Goal: Information Seeking & Learning: Learn about a topic

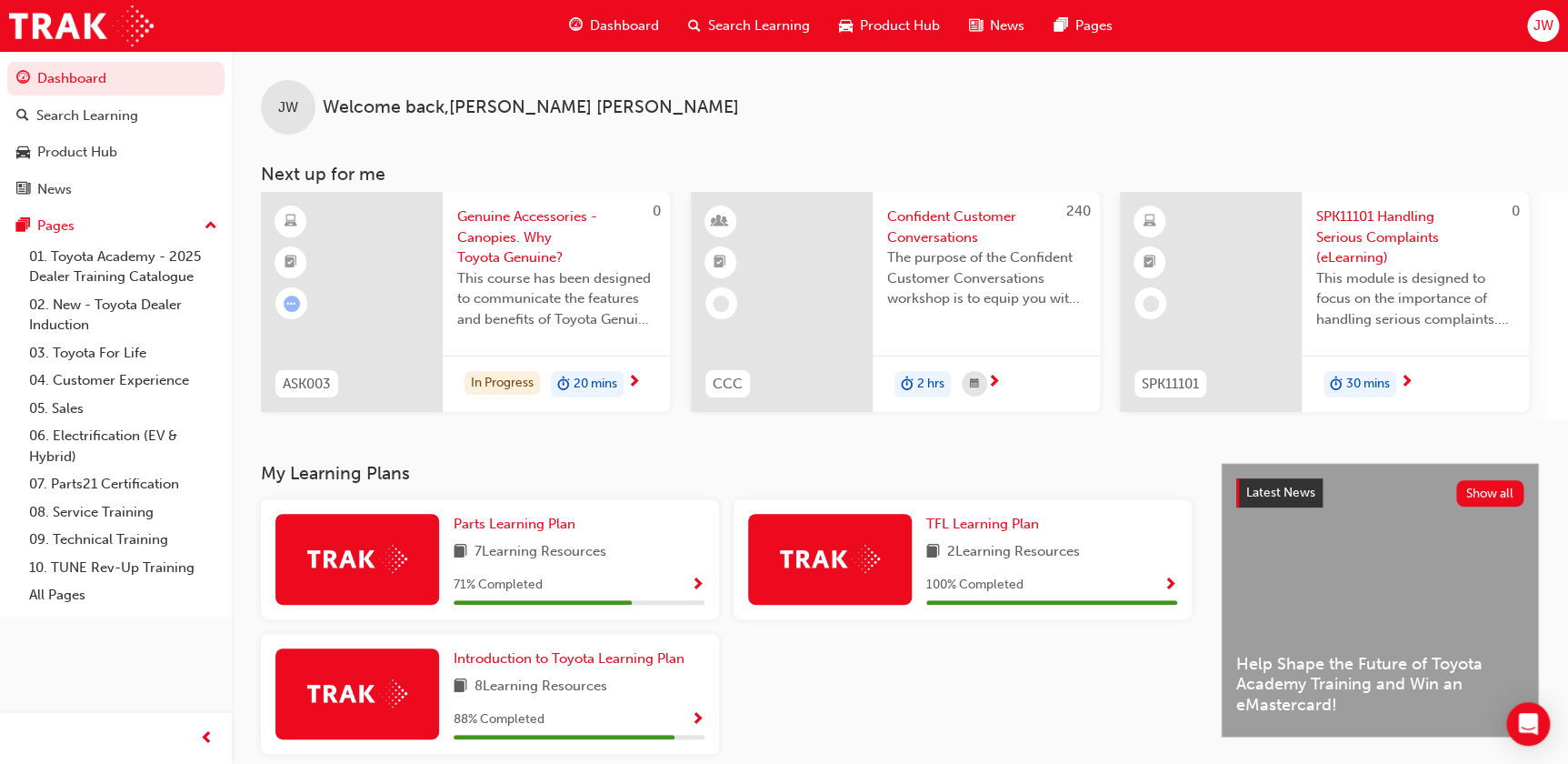
click at [698, 579] on span "Show Progress" at bounding box center [697, 584] width 13 height 16
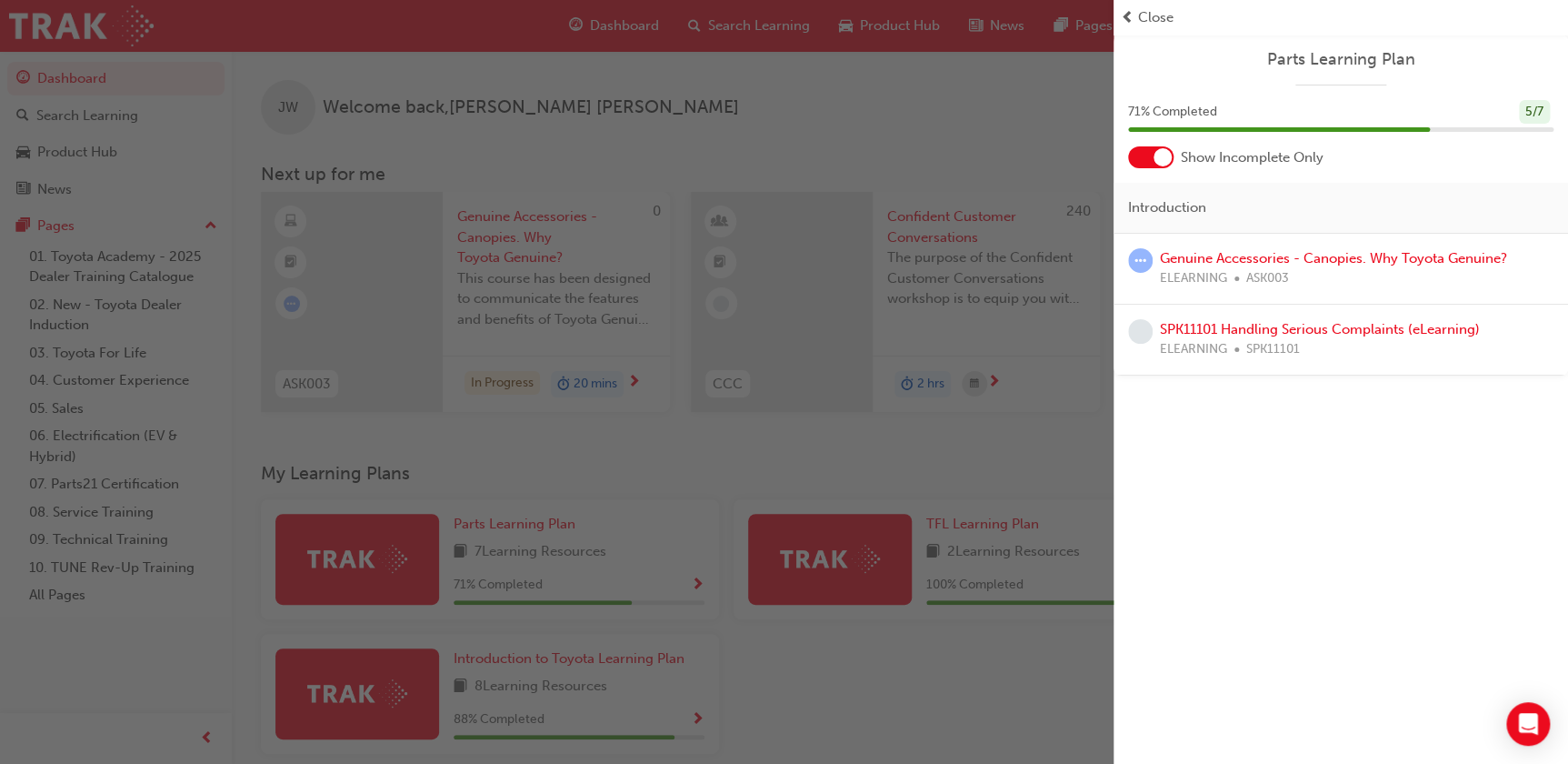
click at [1216, 272] on span "ELEARNING" at bounding box center [1194, 279] width 67 height 21
click at [1216, 257] on link "Genuine Accessories - Canopies. Why Toyota Genuine?" at bounding box center [1334, 258] width 348 height 16
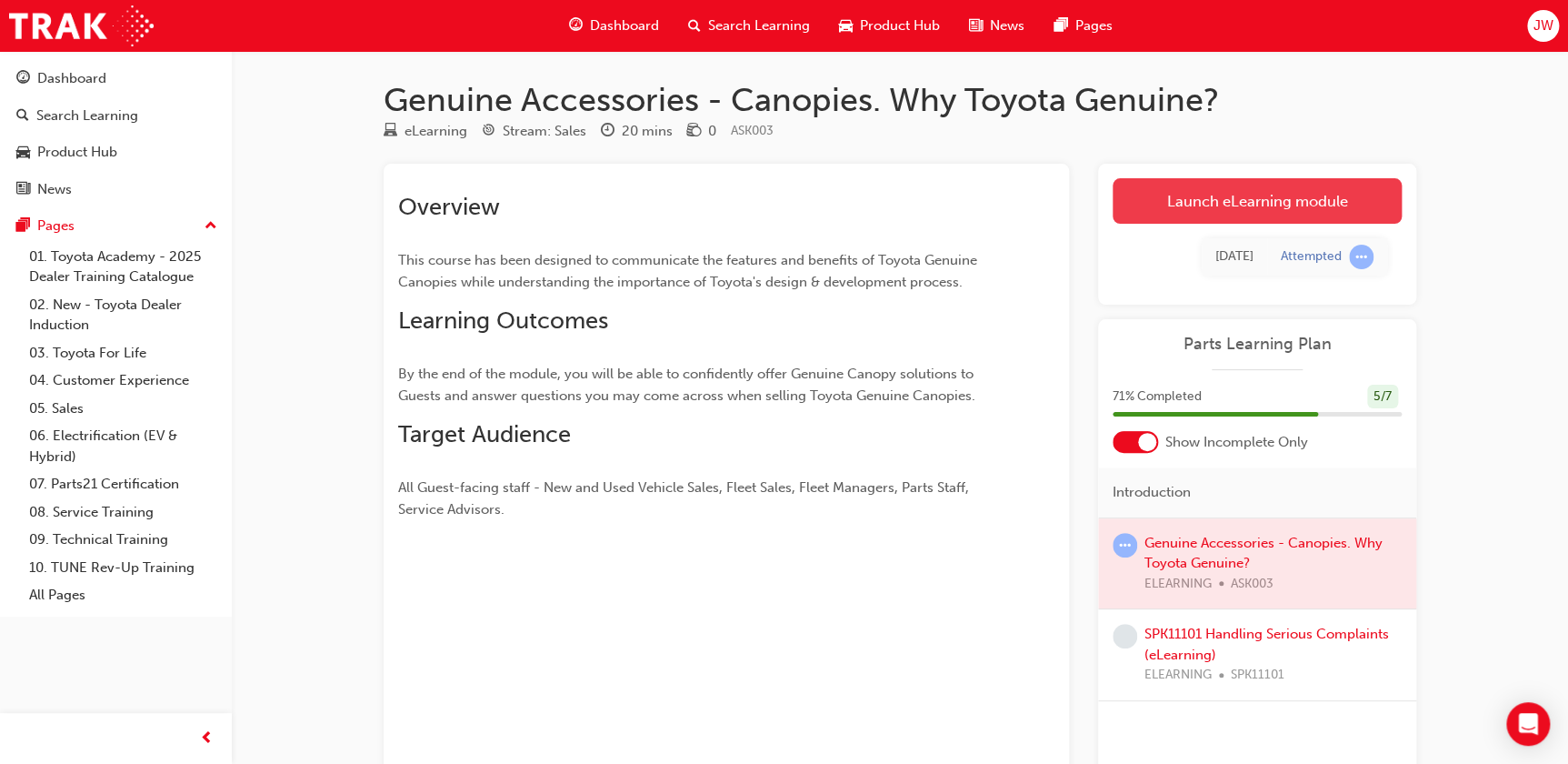
click at [1200, 196] on link "Launch eLearning module" at bounding box center [1257, 202] width 289 height 46
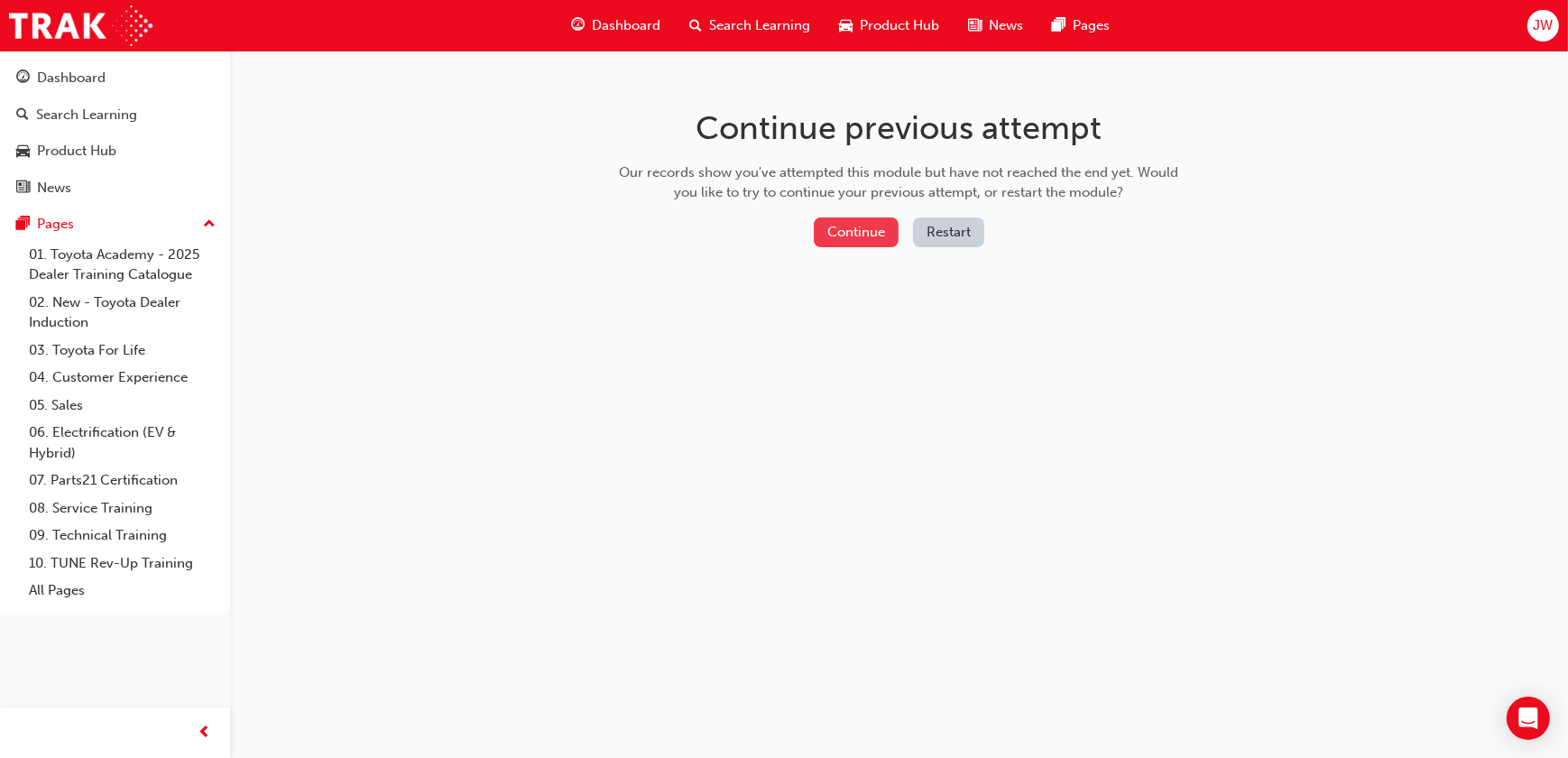
click at [858, 237] on button "Continue" at bounding box center [856, 231] width 84 height 29
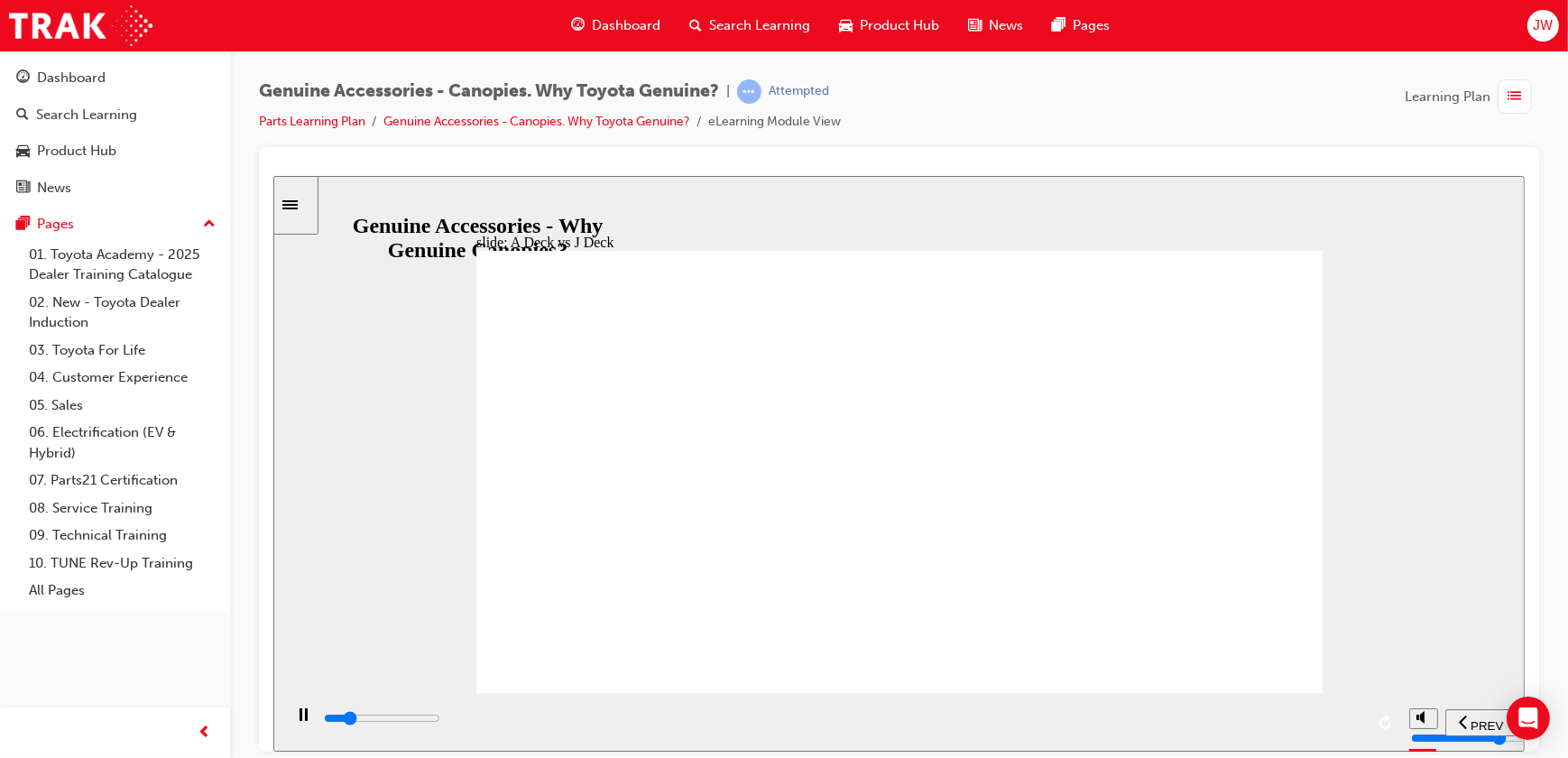
click at [335, 409] on div "slide: A Deck vs J Deck Continue Typical J Deck owner: Utilised by both Private…" at bounding box center [898, 462] width 1251 height 575
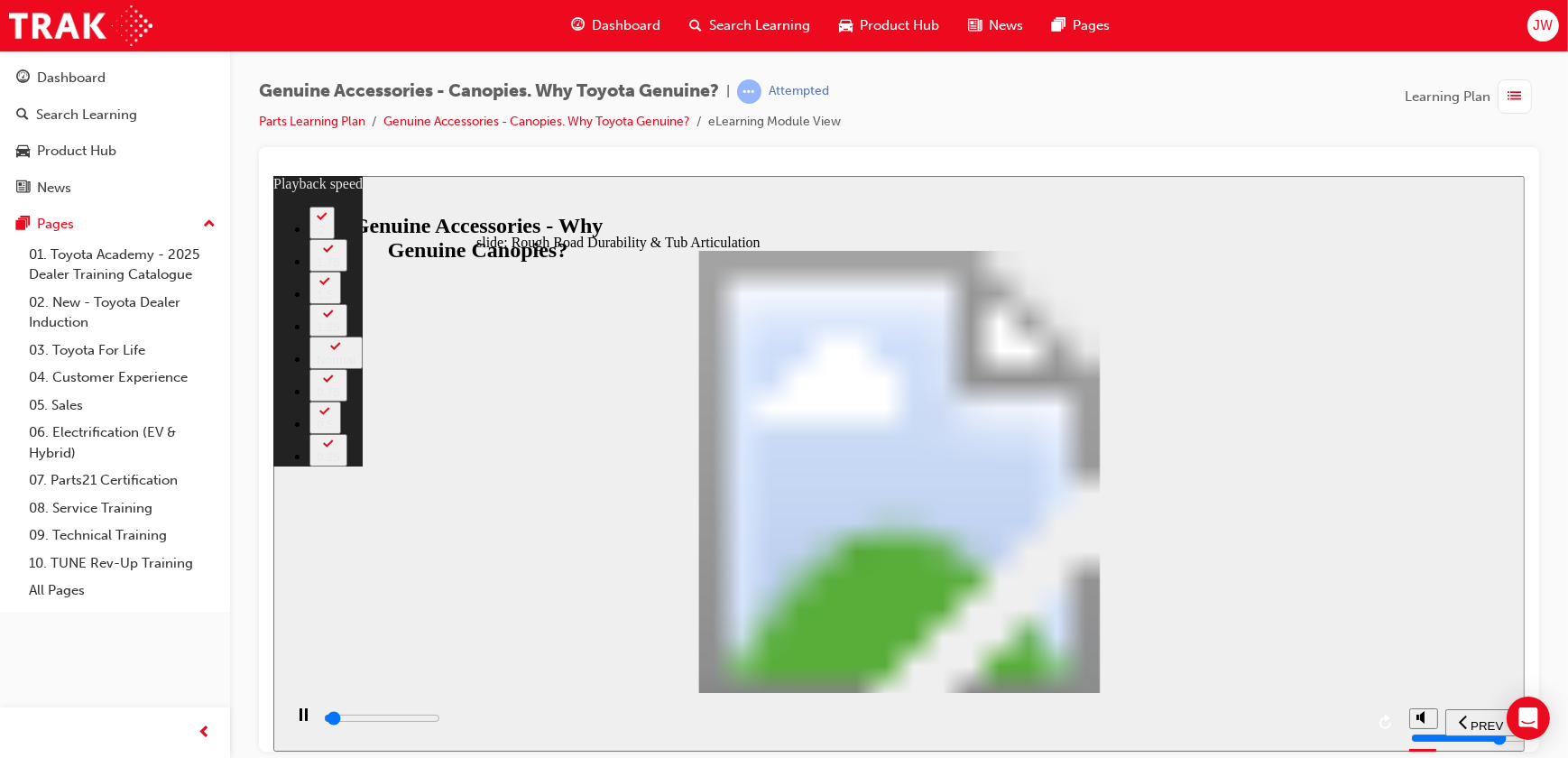
type input "1000"
type input "0"
type input "1000"
type input "0"
type input "1100"
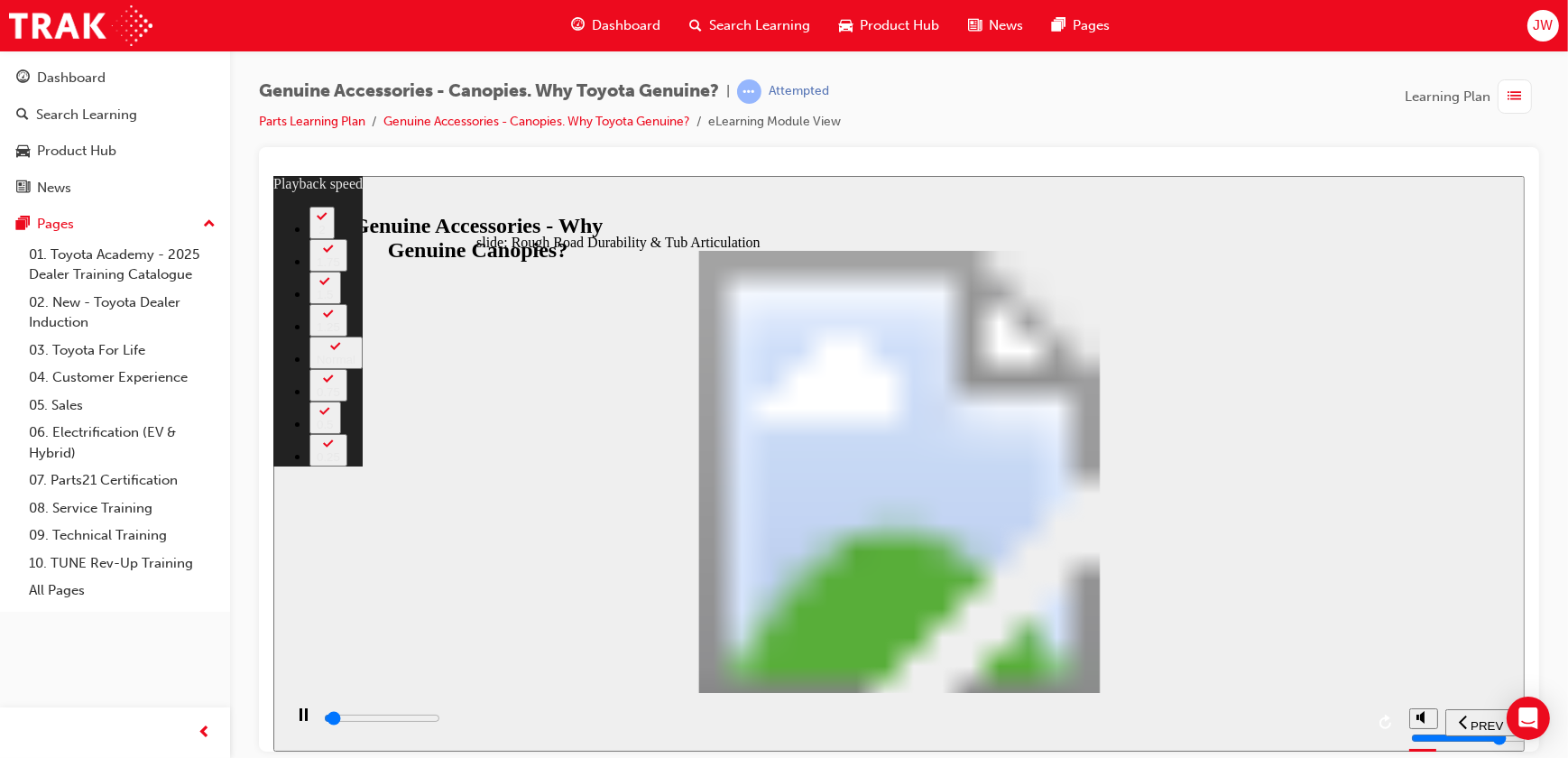
type input "0"
type input "1100"
type input "0"
type input "1100"
type input "0"
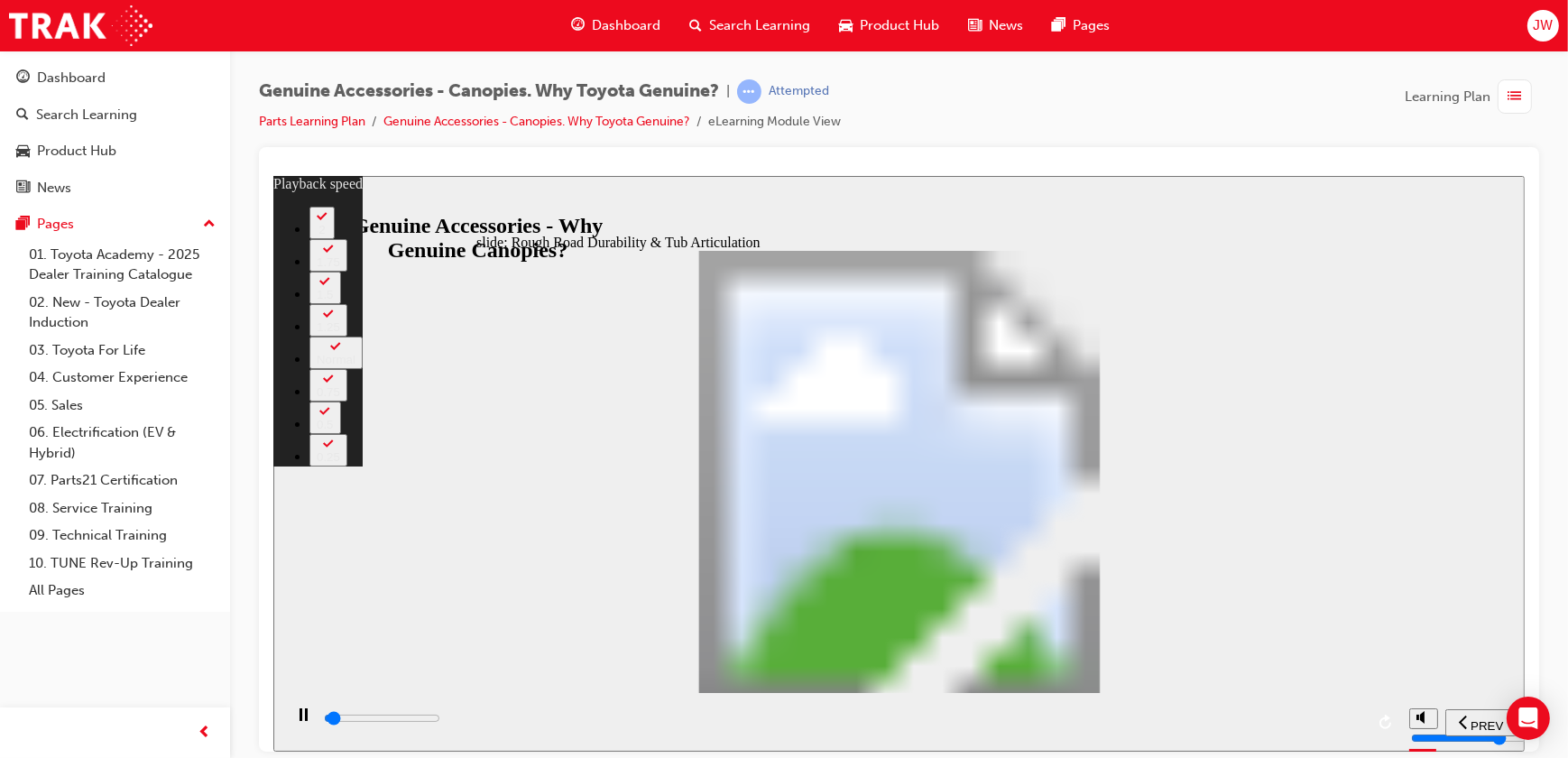
type input "1100"
type input "0"
type input "1100"
type input "0"
type input "1200"
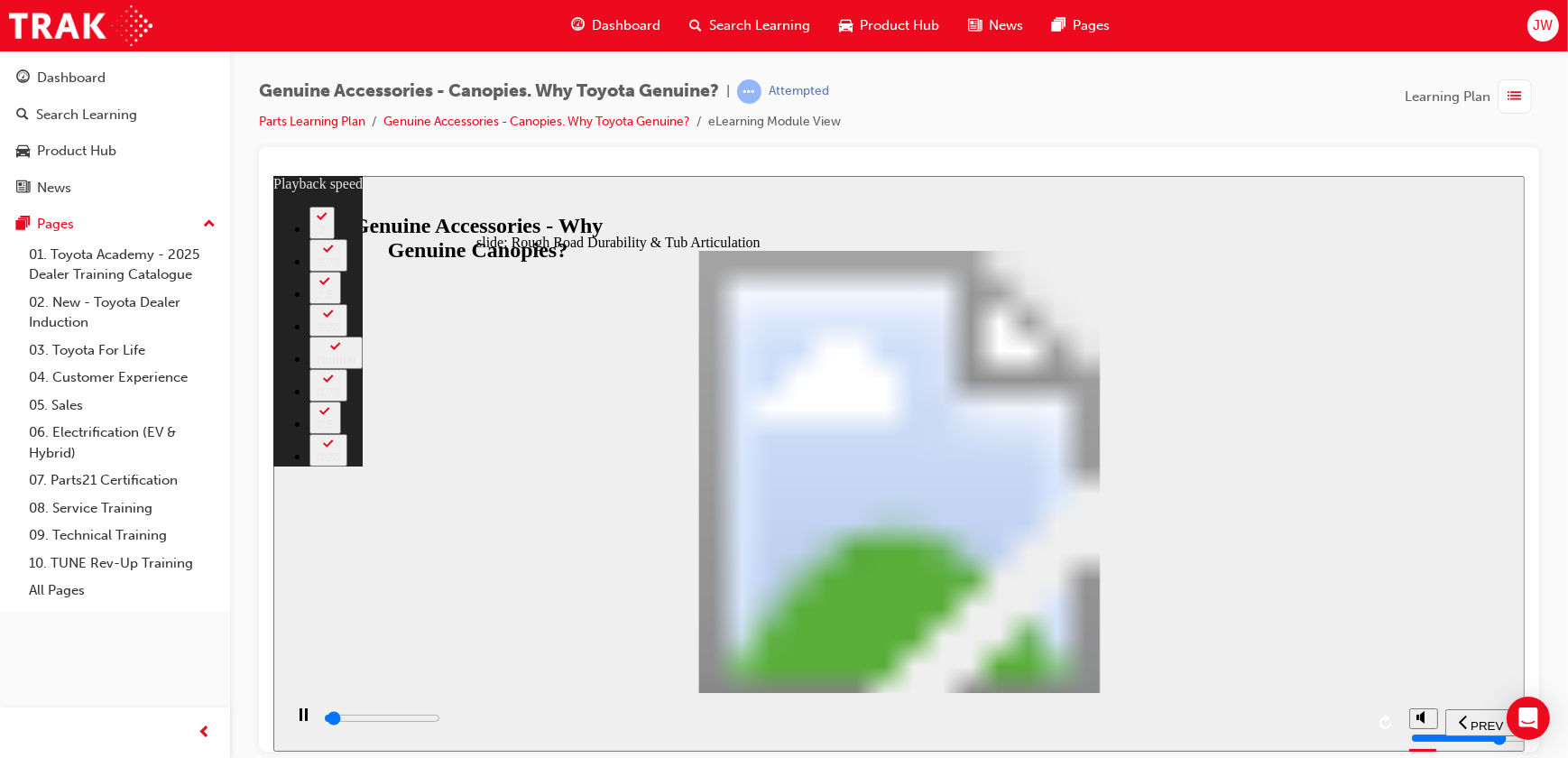
type input "0"
type input "1200"
type input "0"
type input "1200"
type input "0"
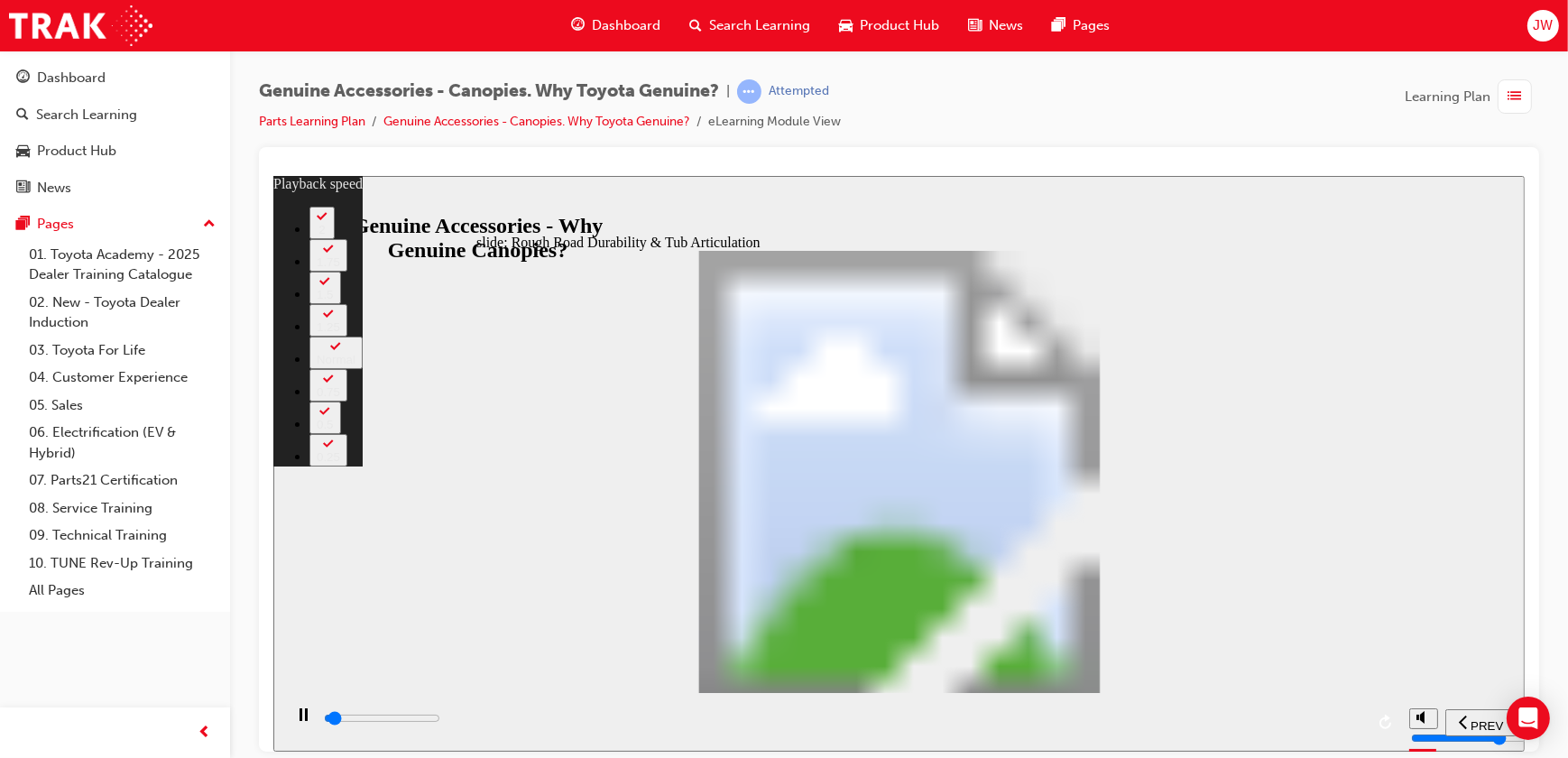
type input "1200"
type input "0"
type input "1200"
type input "0"
type input "1300"
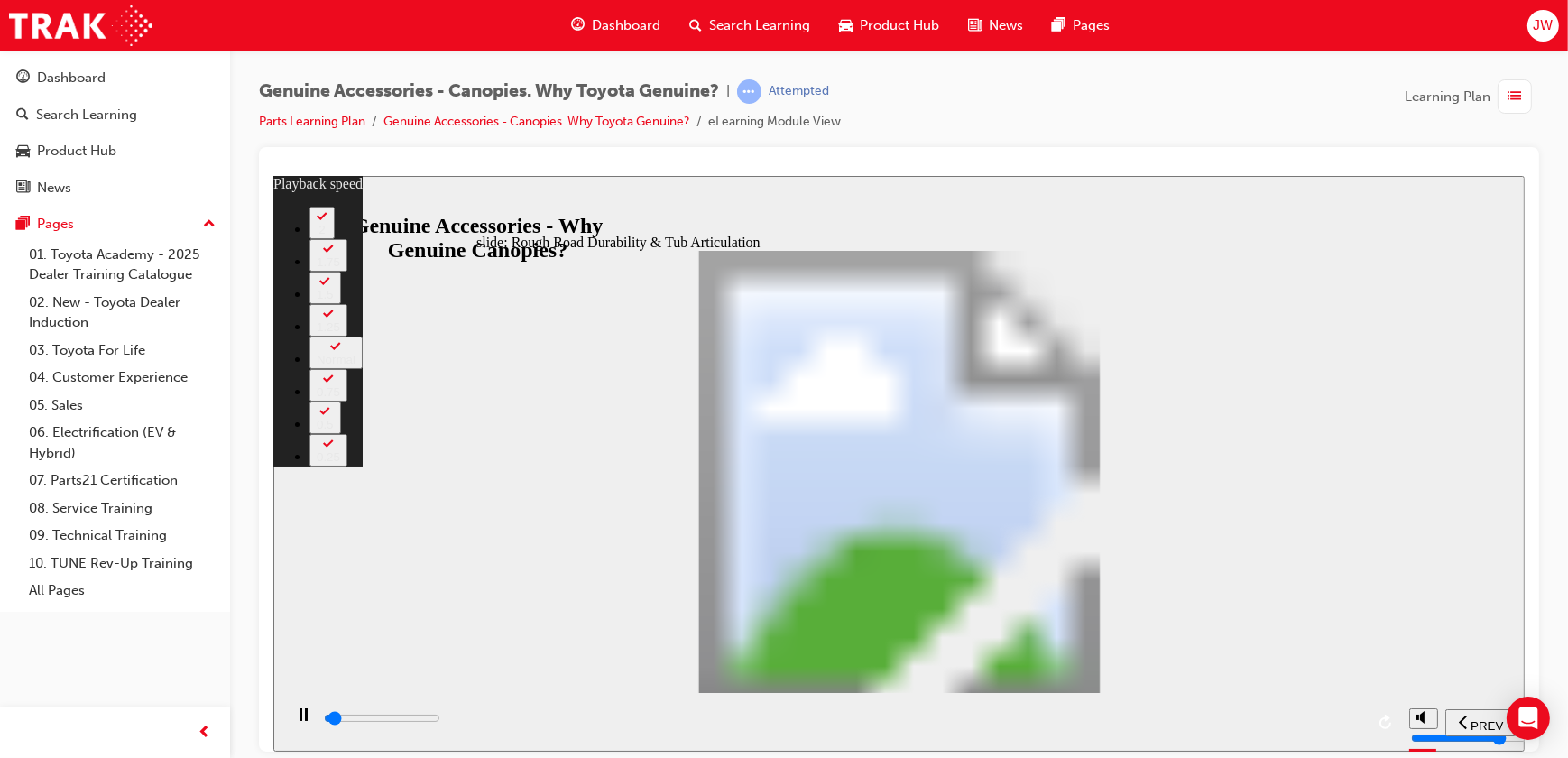
type input "0"
type input "1300"
type input "0"
type input "1300"
type input "0"
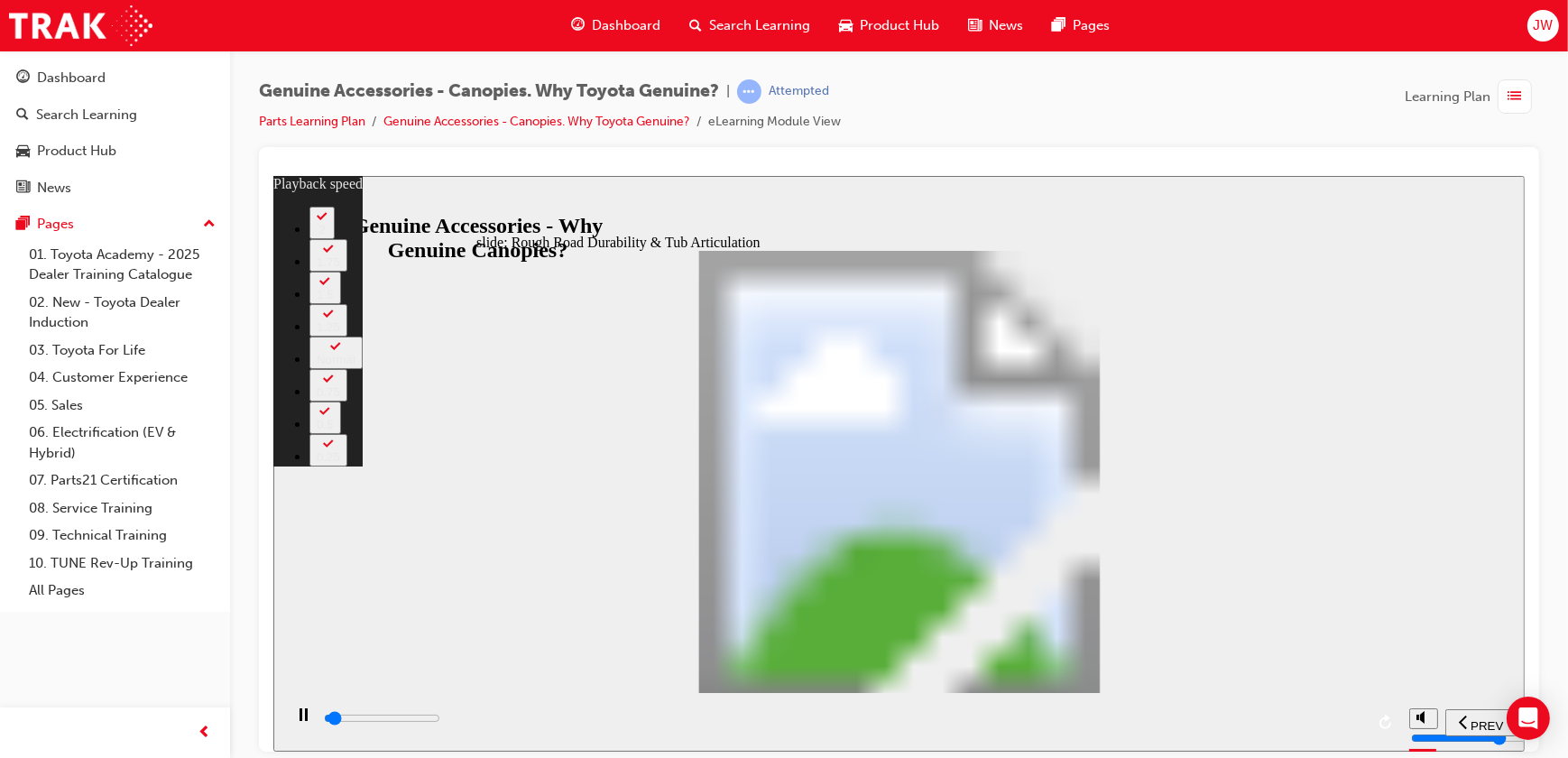
type input "1300"
type input "0"
type input "1300"
type input "0"
type input "1400"
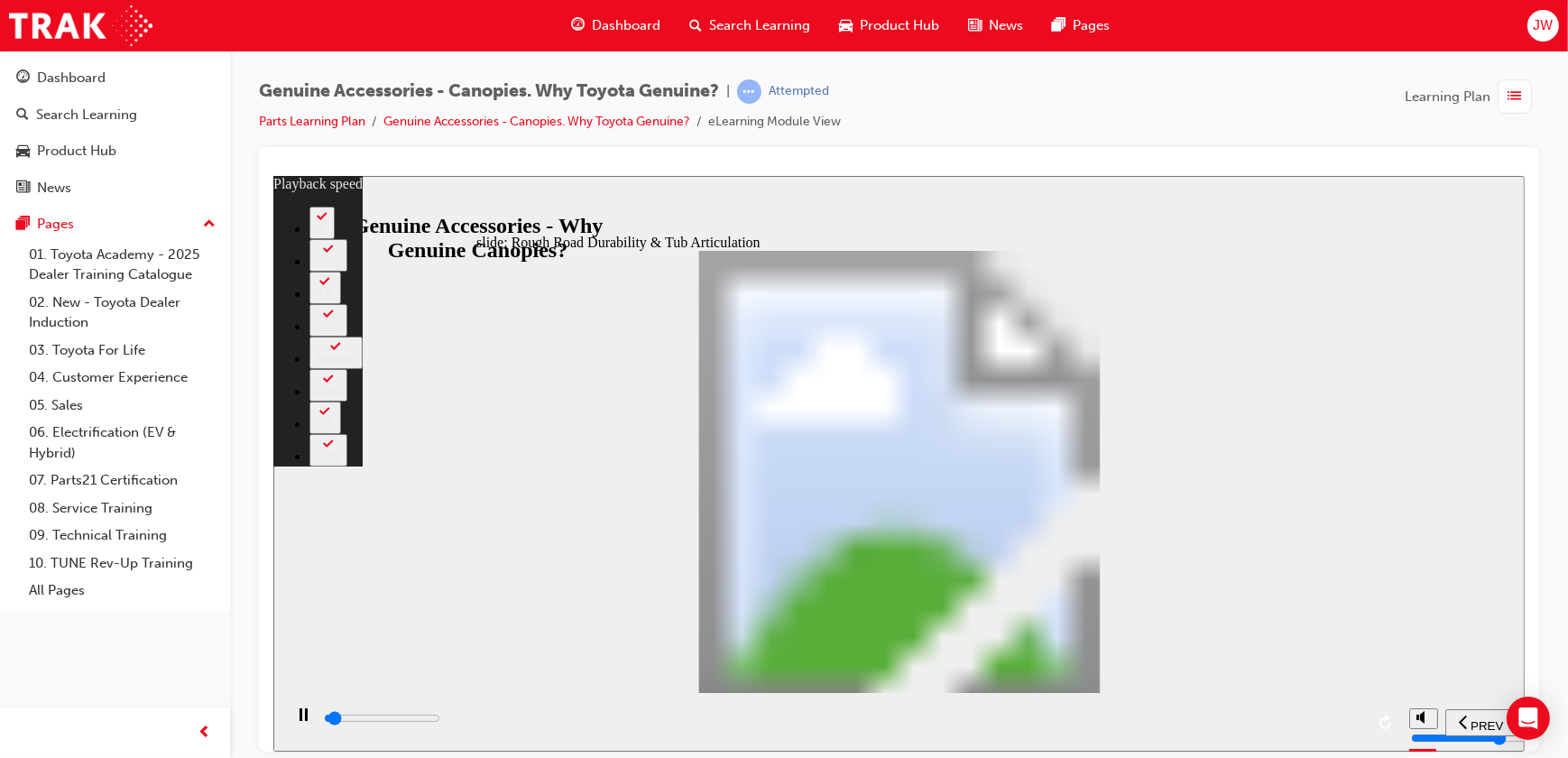
type input "0"
type input "1400"
type input "0"
type input "1400"
type input "0"
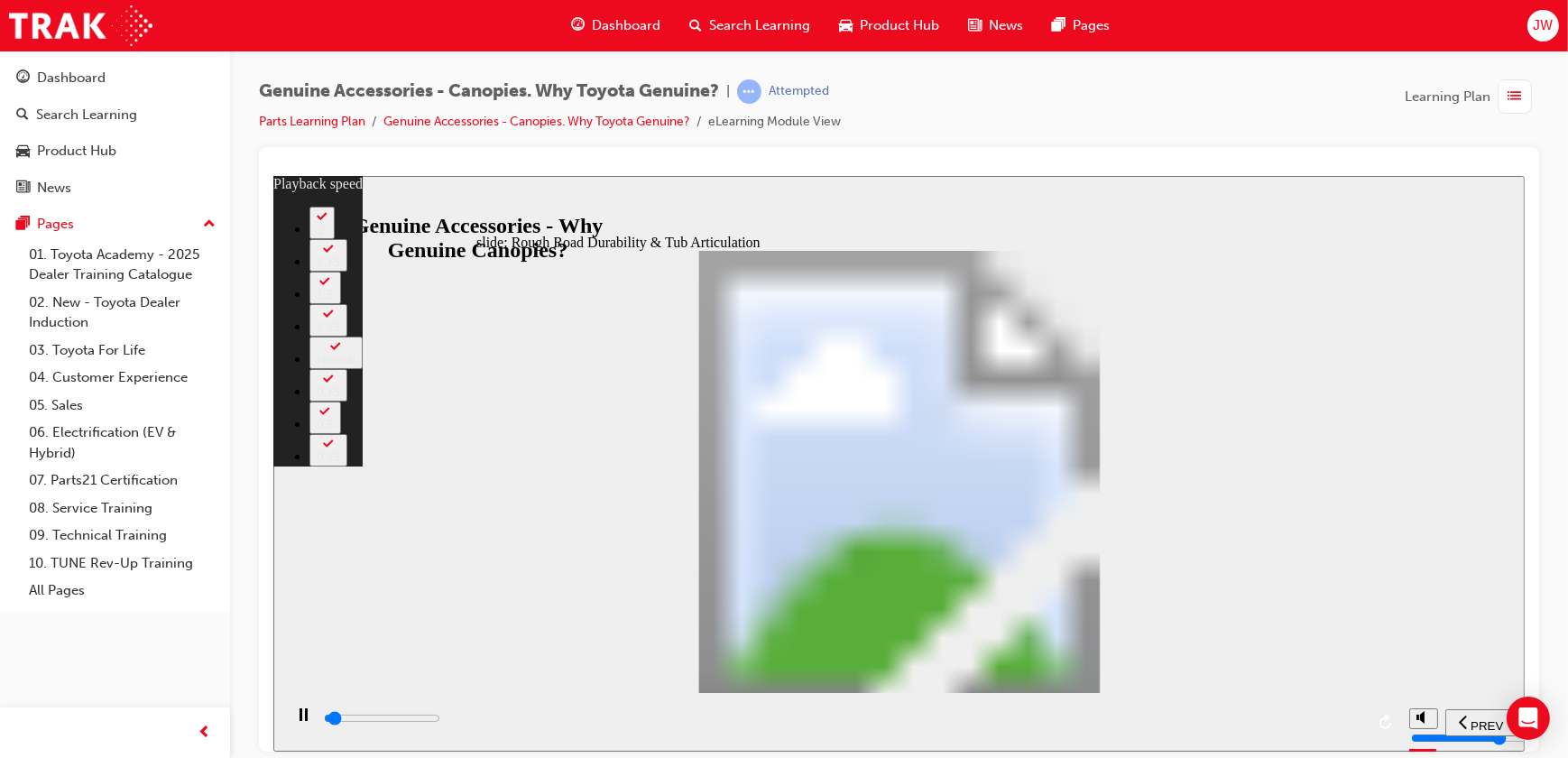
type input "1400"
type input "0"
type input "1400"
type input "0"
type input "1500"
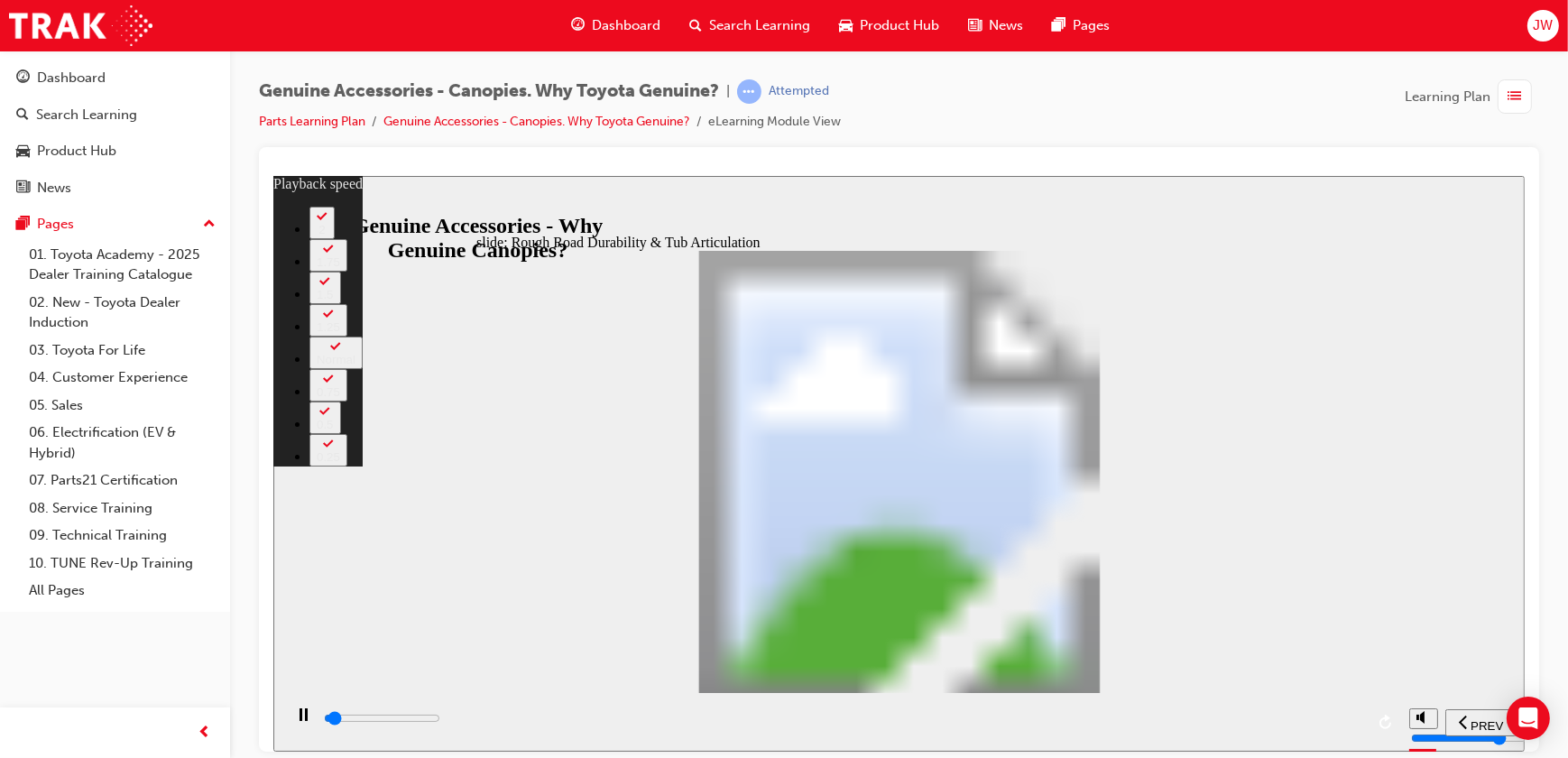
type input "0"
type input "1500"
type input "0"
type input "1500"
type input "0"
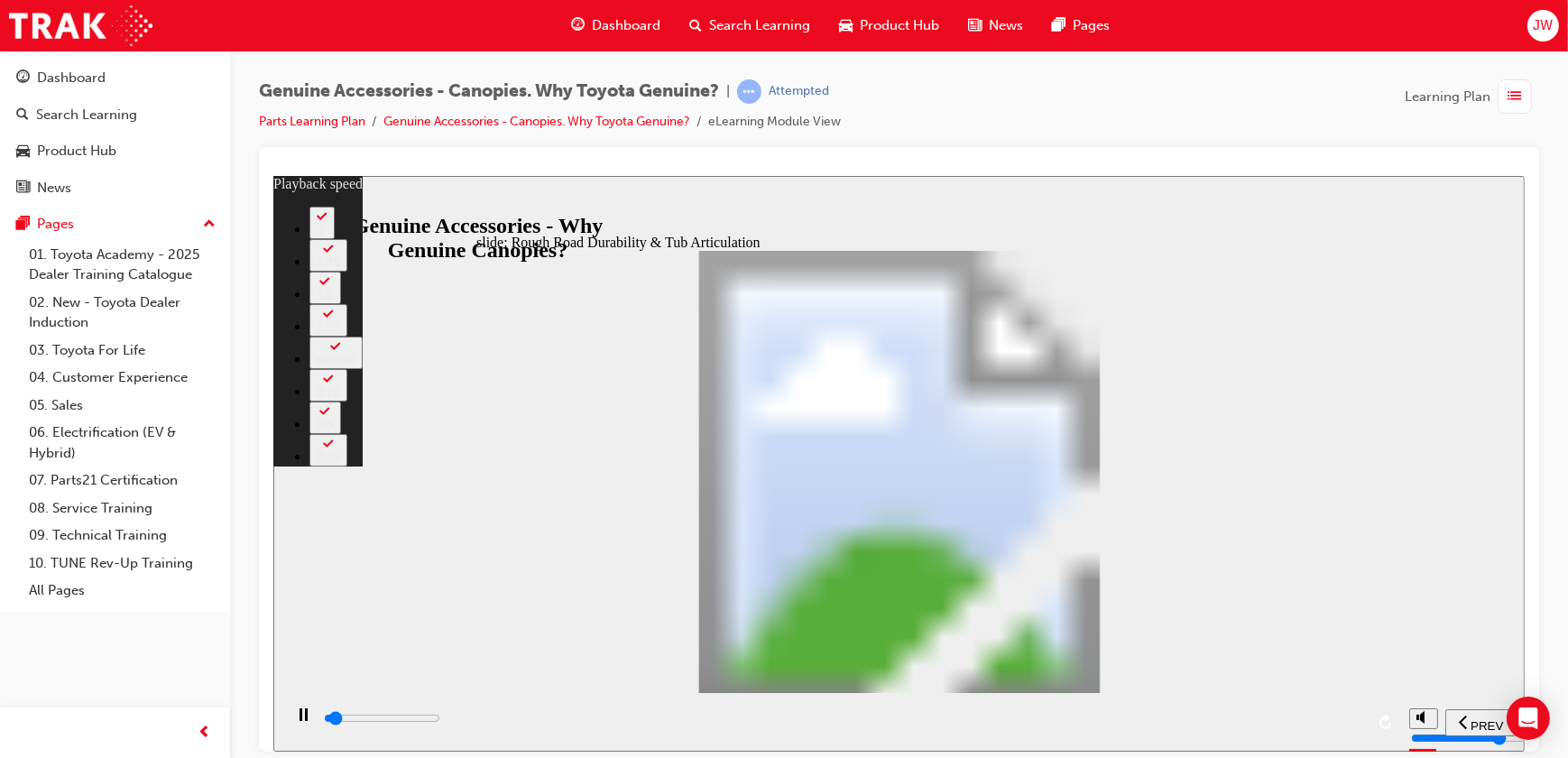
type input "1500"
type input "0"
type input "1500"
type input "1"
type input "1600"
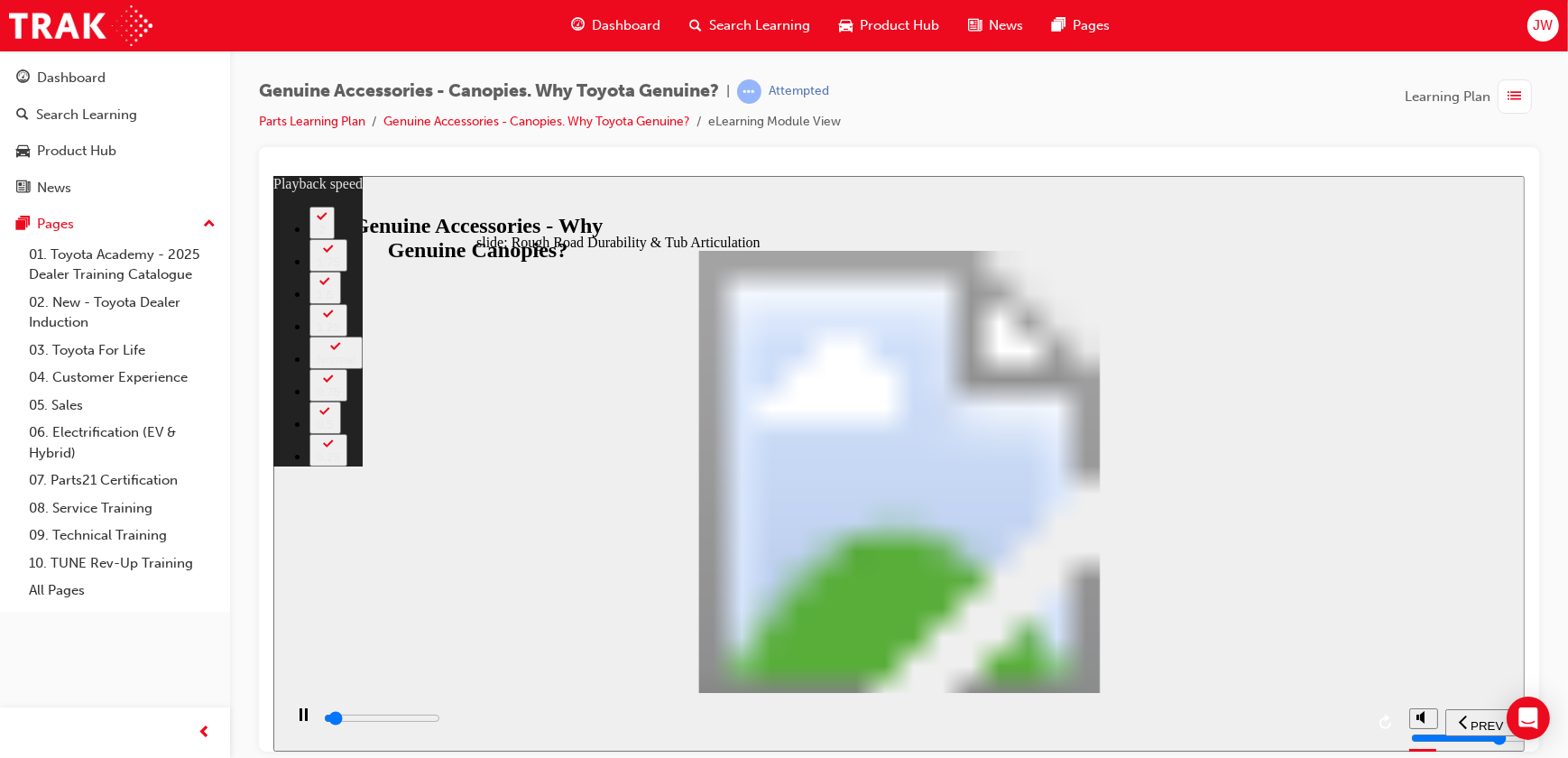
type input "1"
type input "1600"
type input "1"
type input "1600"
type input "1"
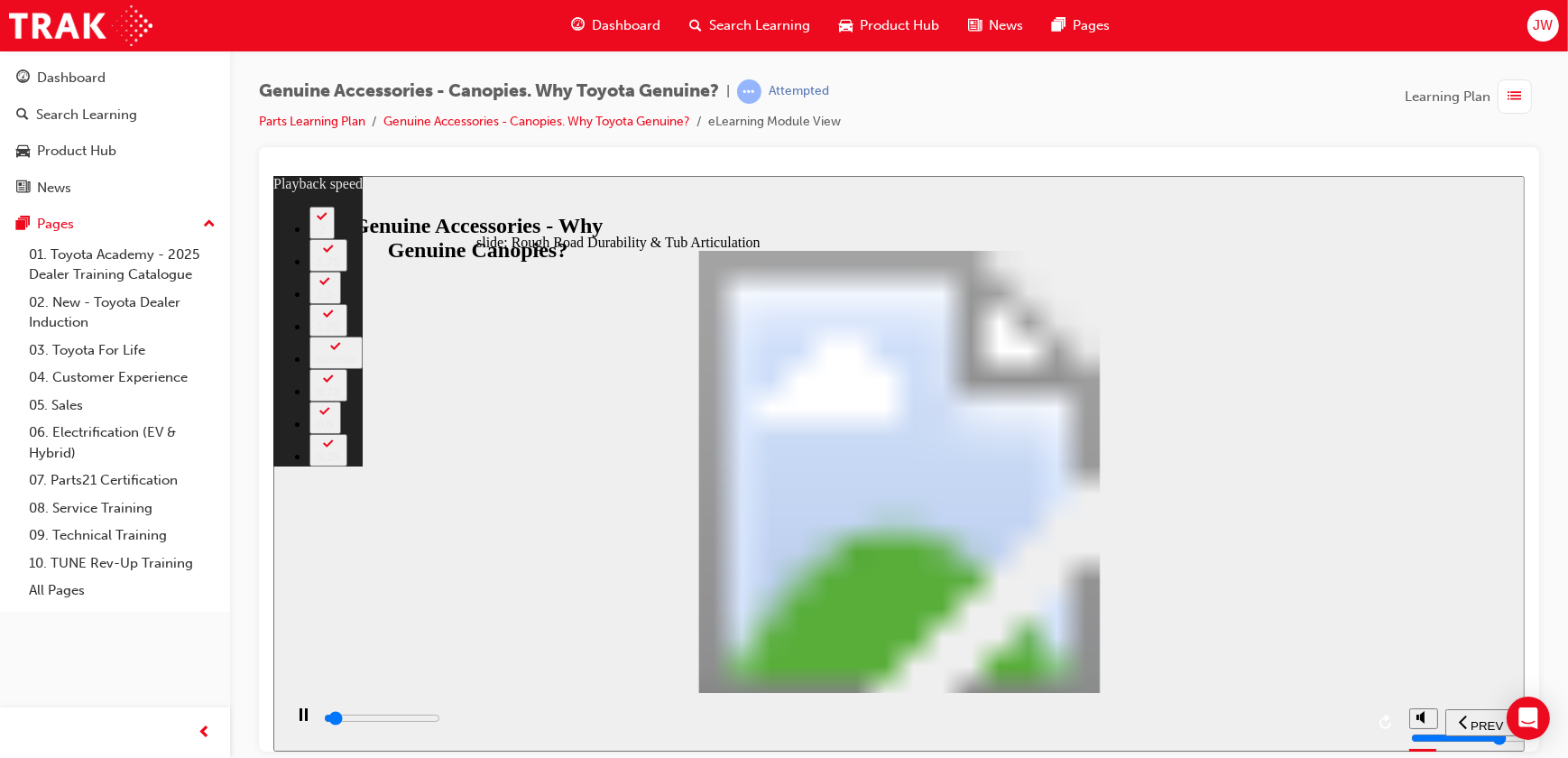
type input "1600"
type input "1"
type input "1600"
type input "1"
type input "1700"
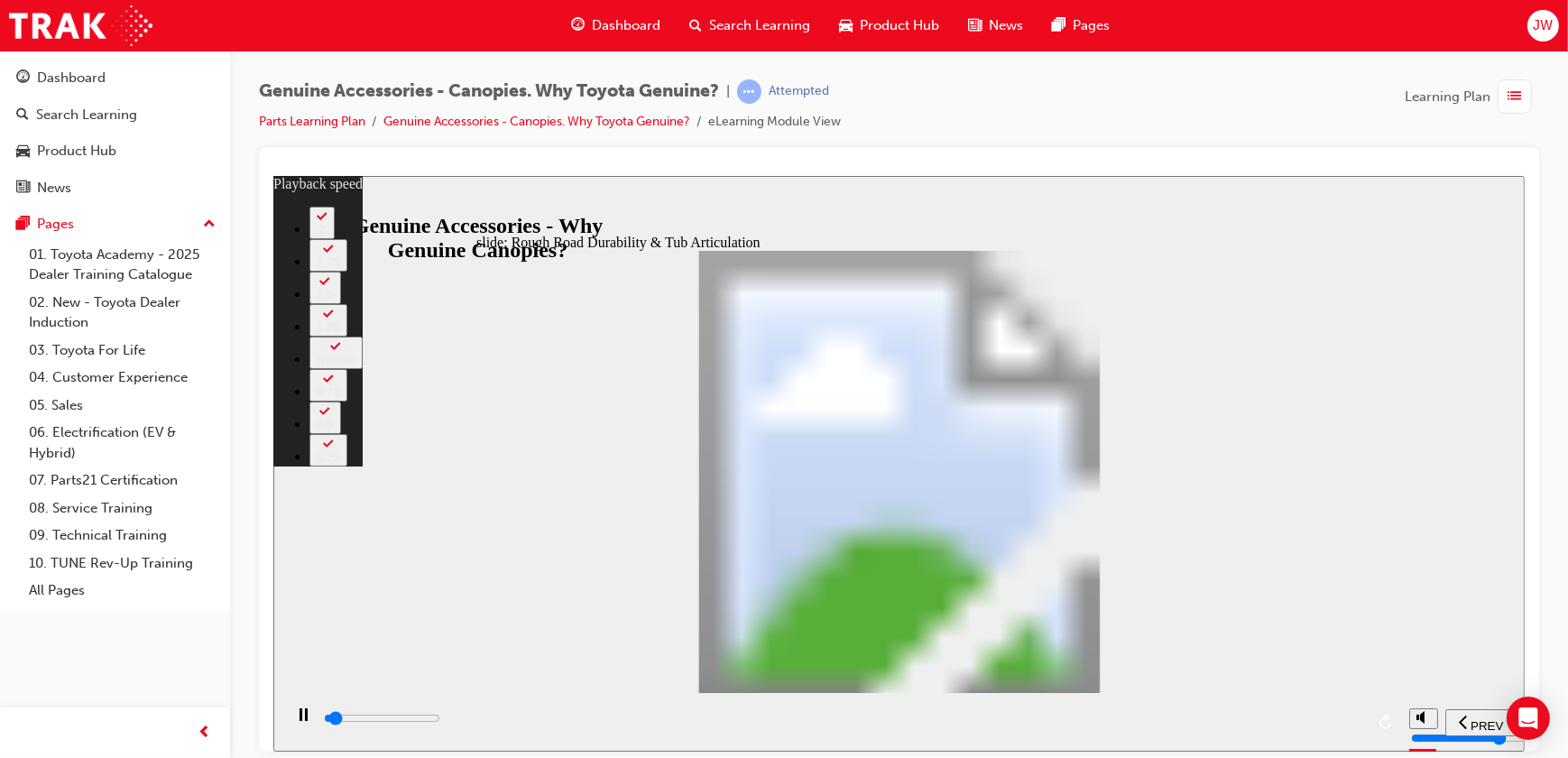
type input "1"
type input "1700"
type input "1"
type input "1700"
type input "1"
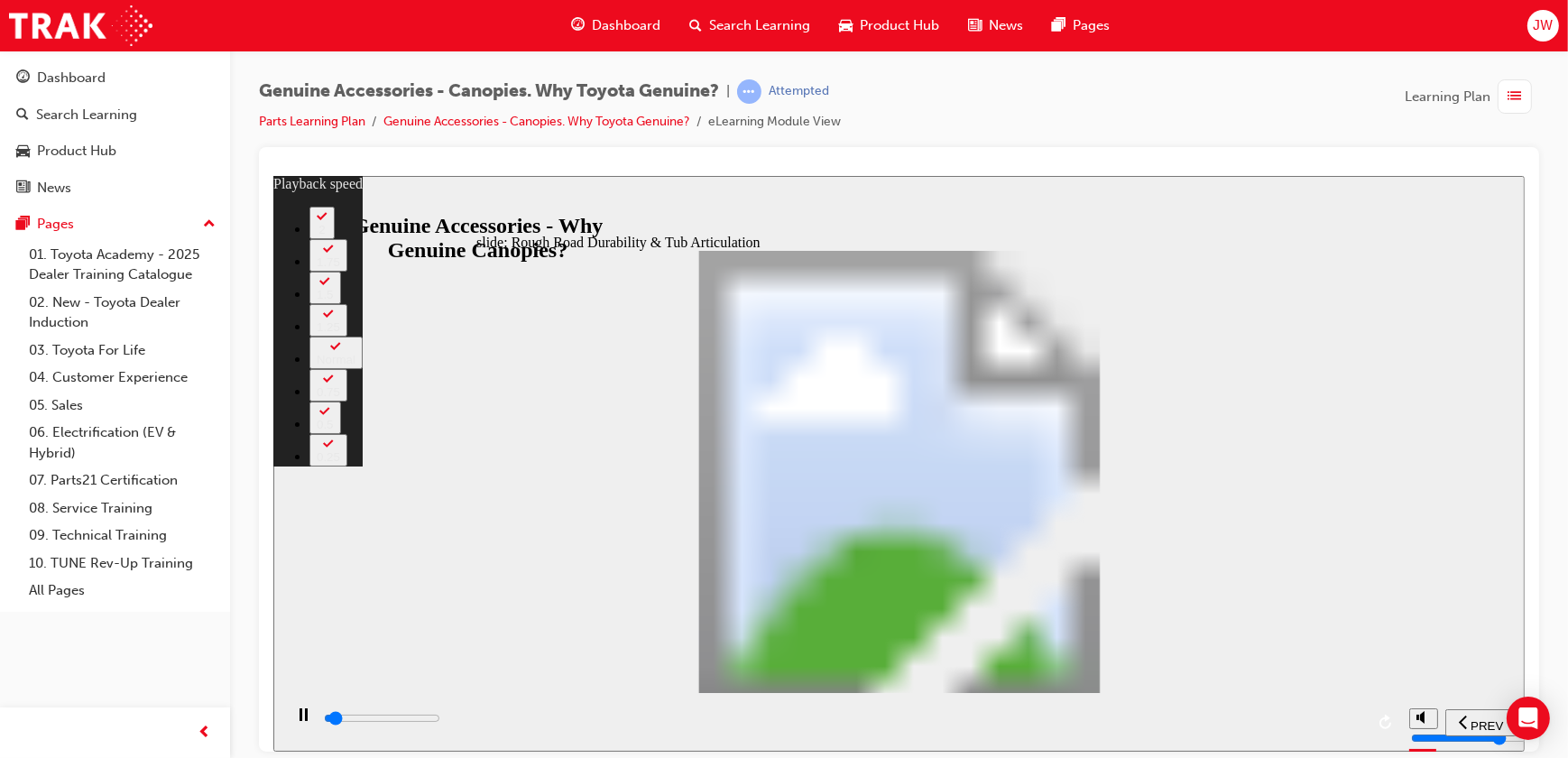
type input "1700"
type input "1"
type input "1700"
type input "1"
type input "1700"
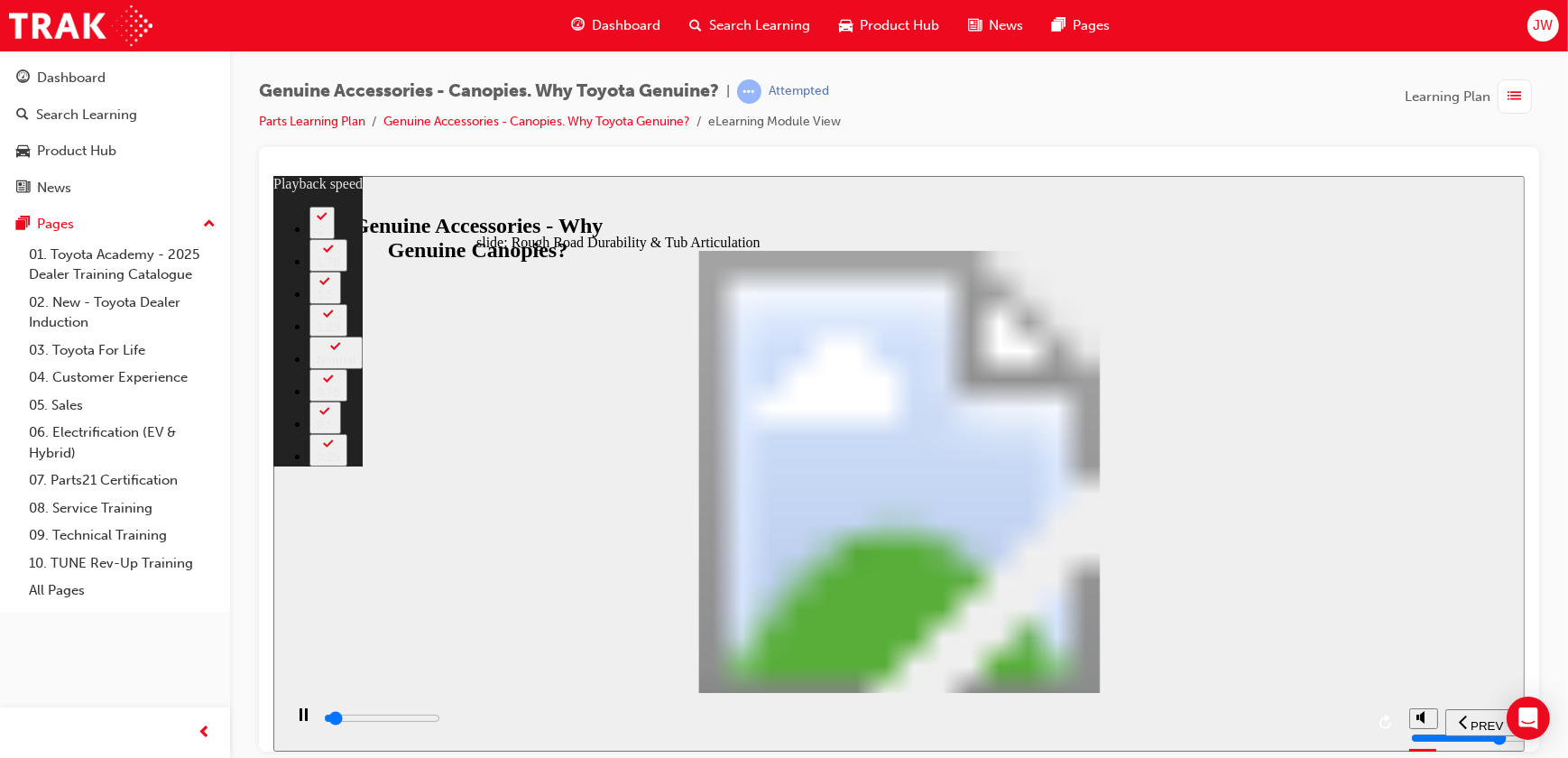
type input "1"
type input "1800"
type input "1"
type input "1800"
type input "1"
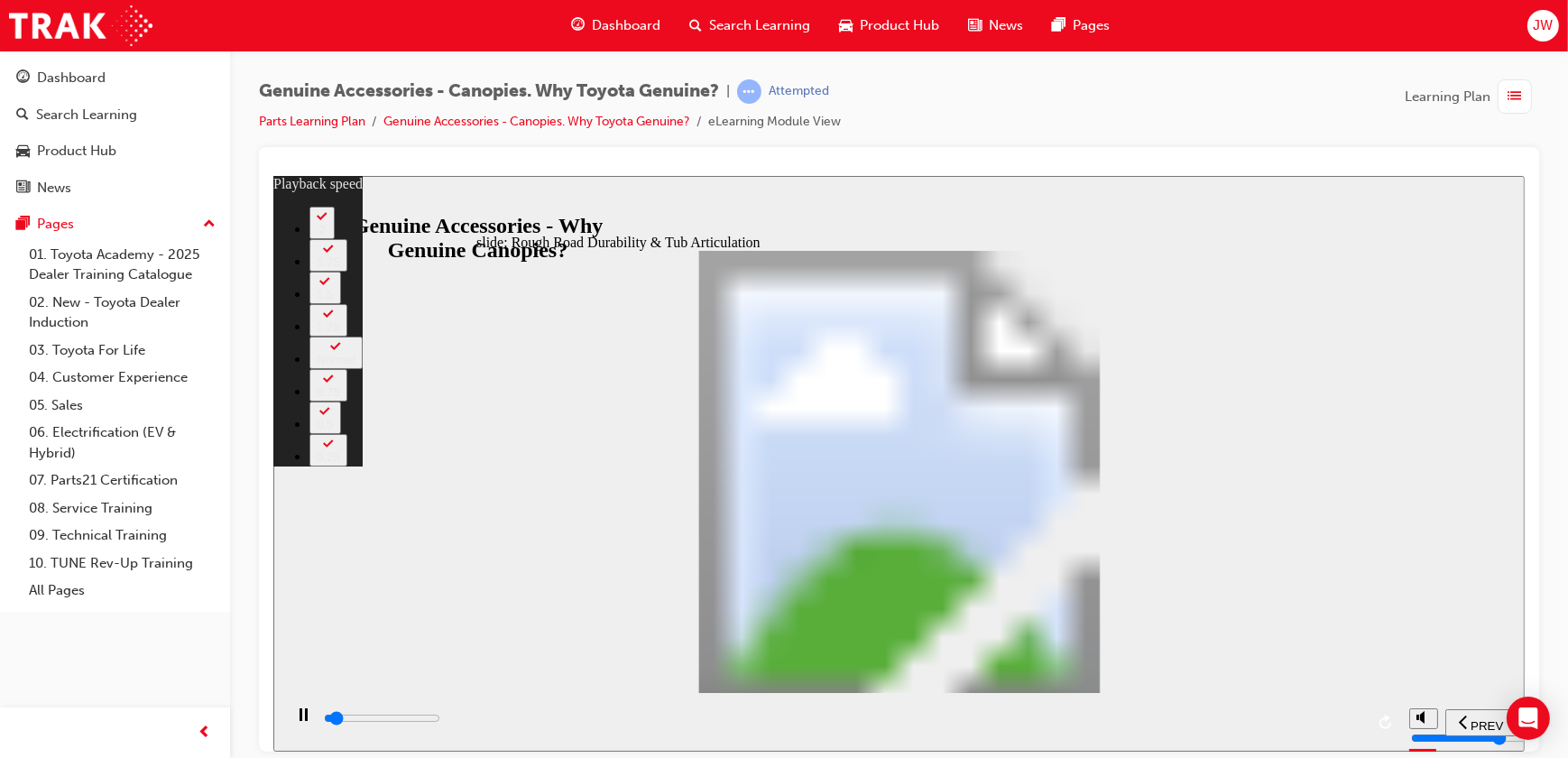
type input "1800"
type input "1"
type input "1800"
type input "1"
type input "1800"
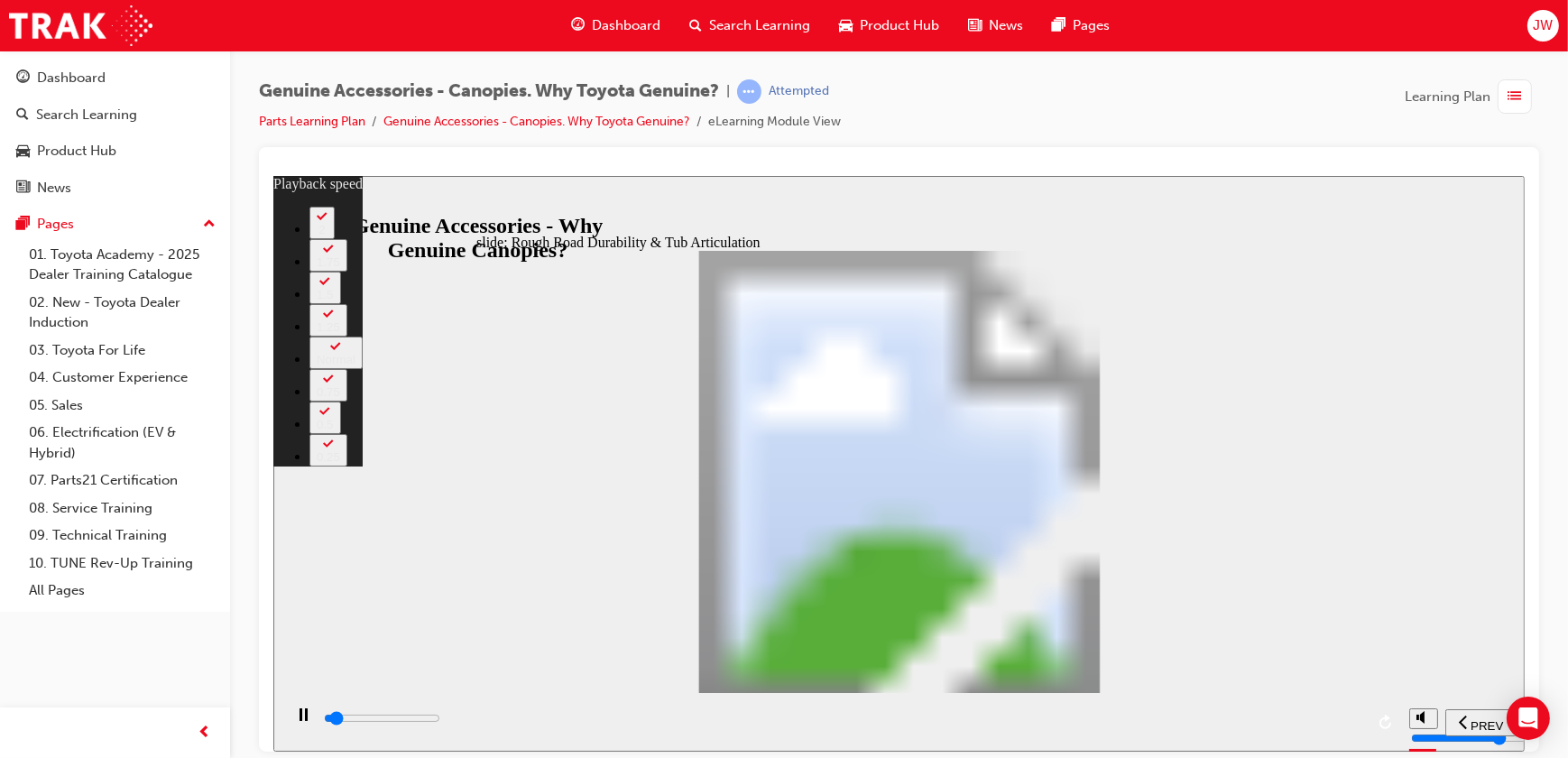
type input "1"
type input "1900"
type input "1"
type input "1900"
type input "1"
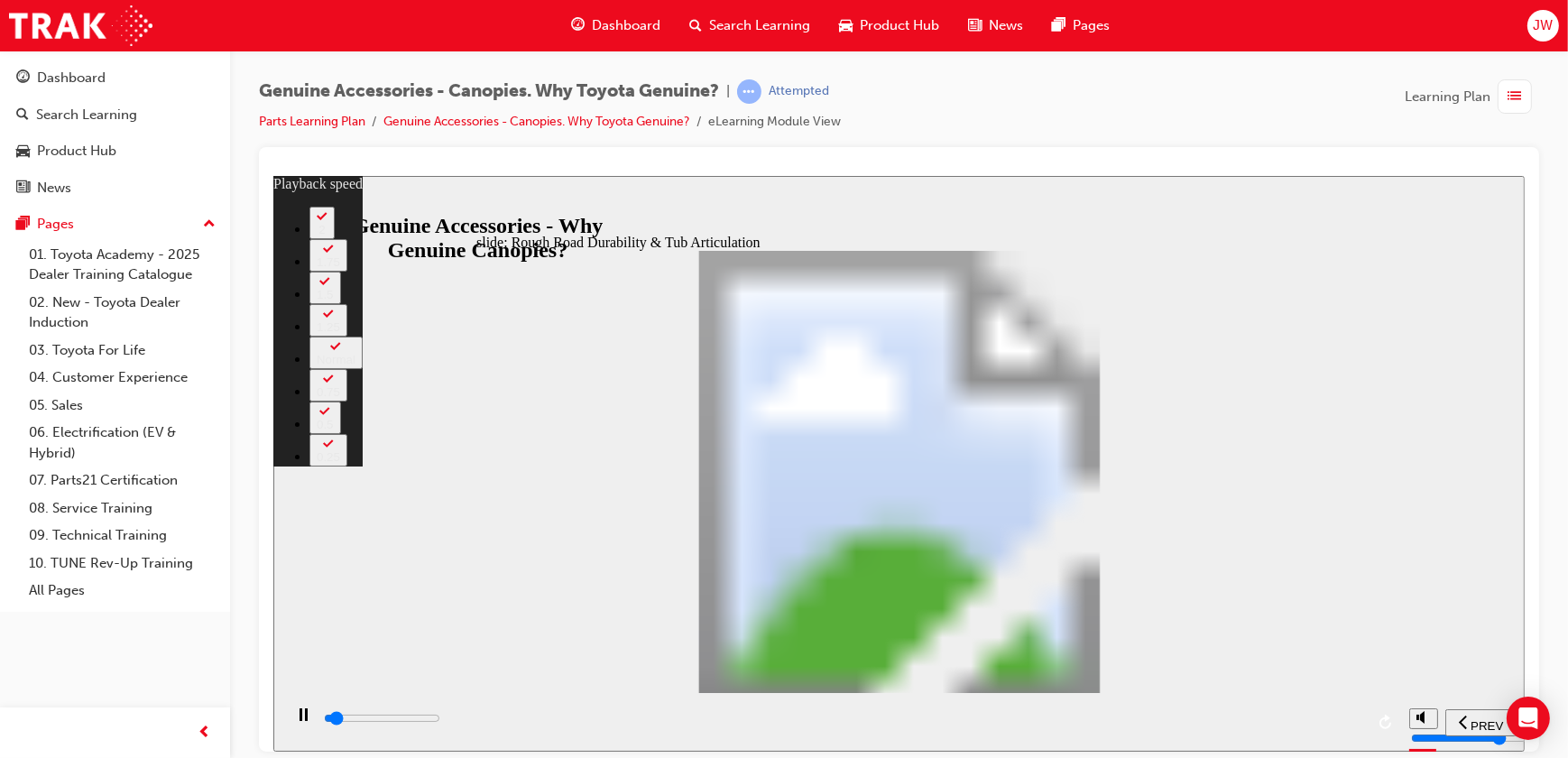
type input "1900"
type input "1"
type input "1900"
type input "1"
type input "1900"
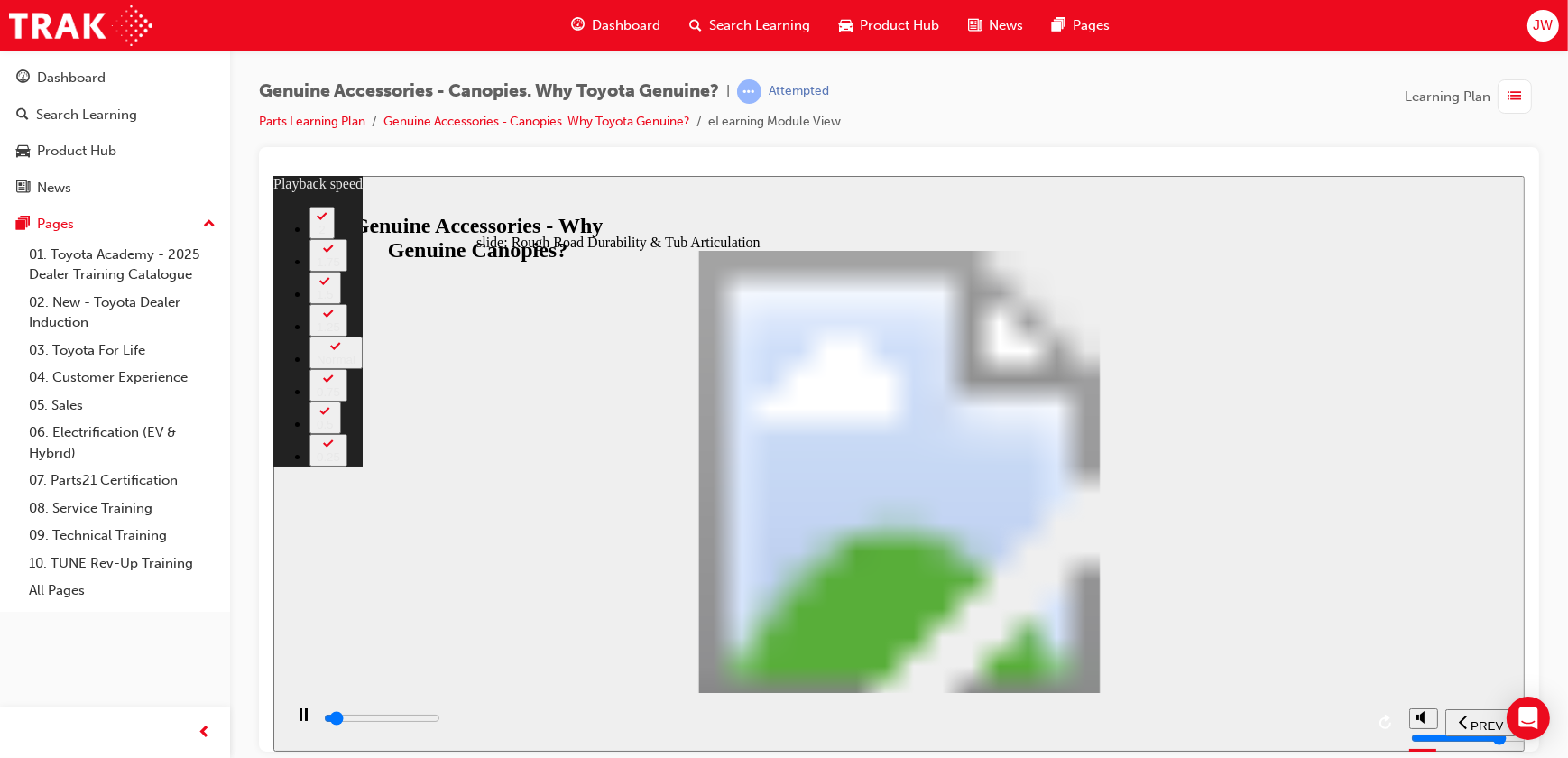
type input "1"
type input "2000"
type input "1"
type input "2000"
type input "1"
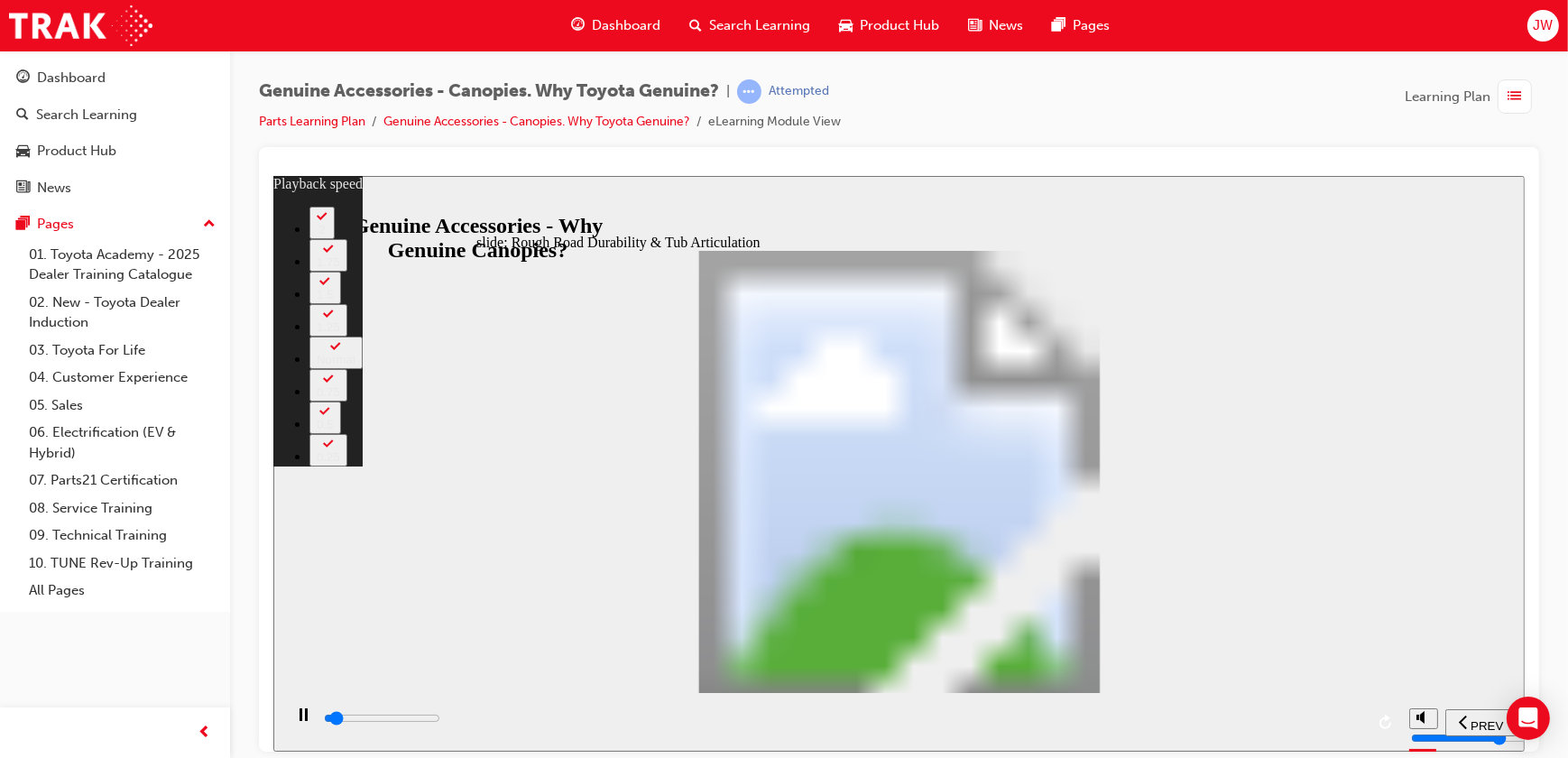
type input "2000"
type input "1"
type input "2000"
type input "1"
type input "2000"
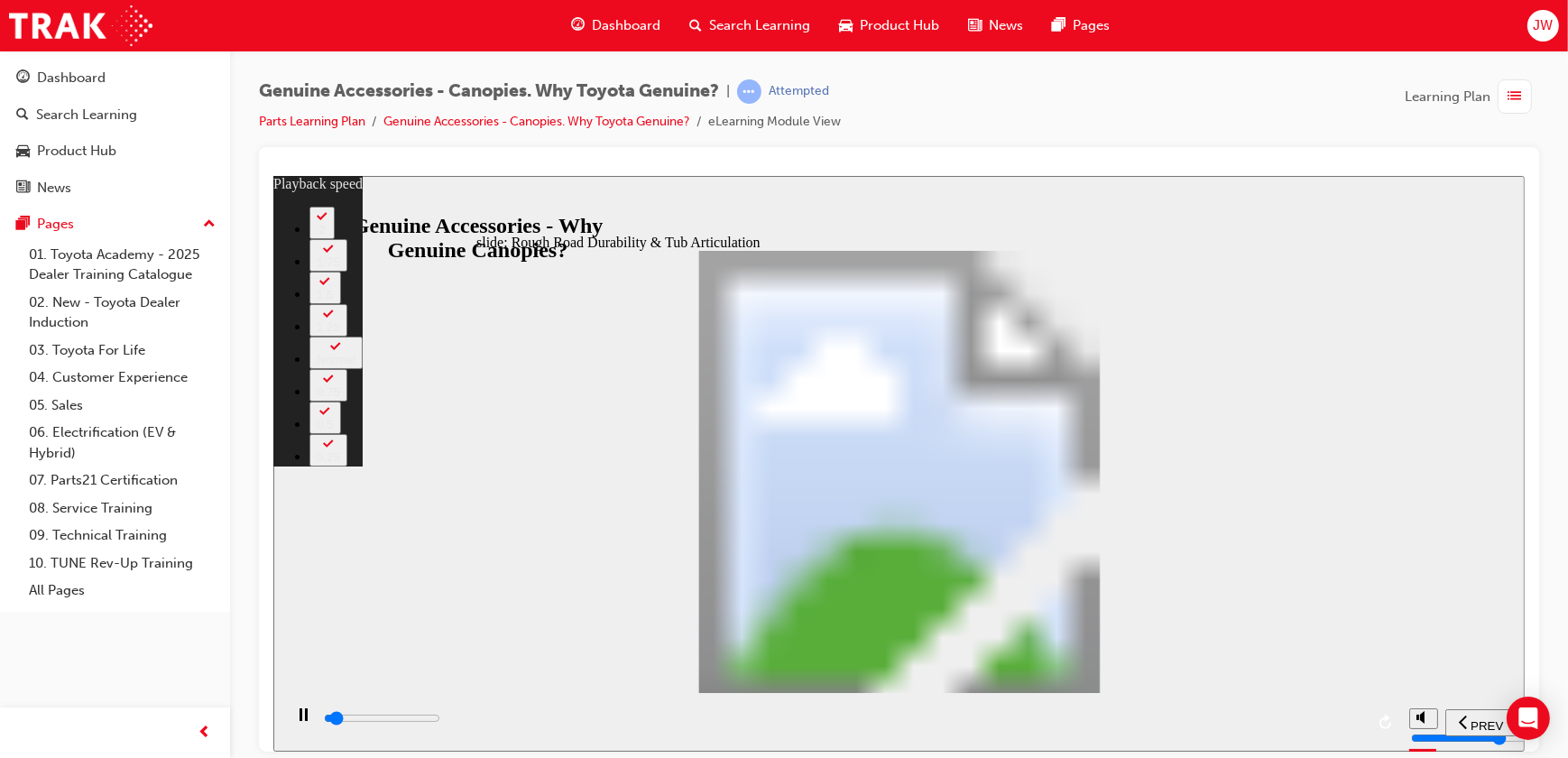
type input "1"
type input "2100"
type input "1"
type input "2100"
type input "1"
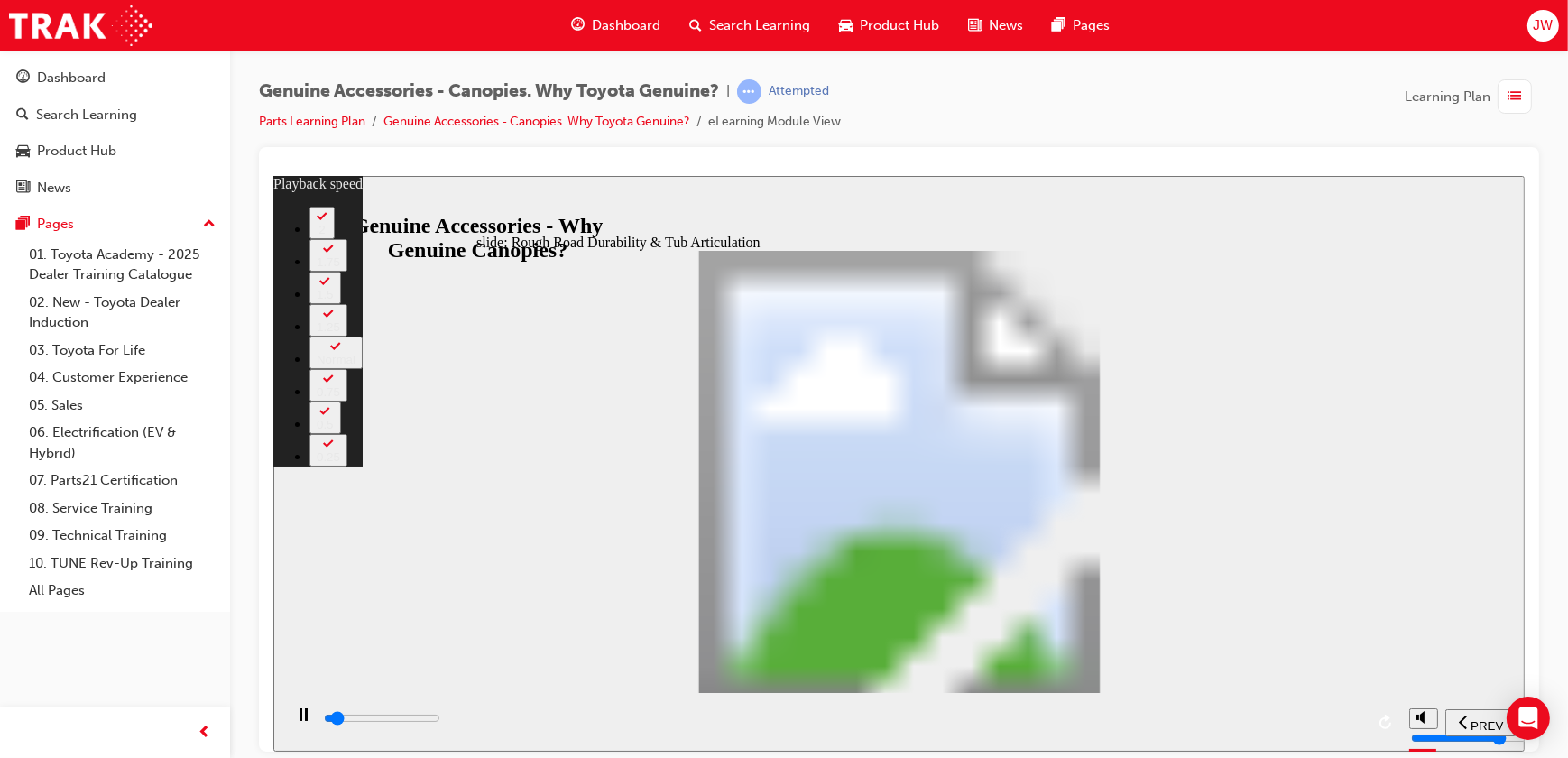
type input "2100"
type input "1"
type input "2100"
type input "1"
type input "2100"
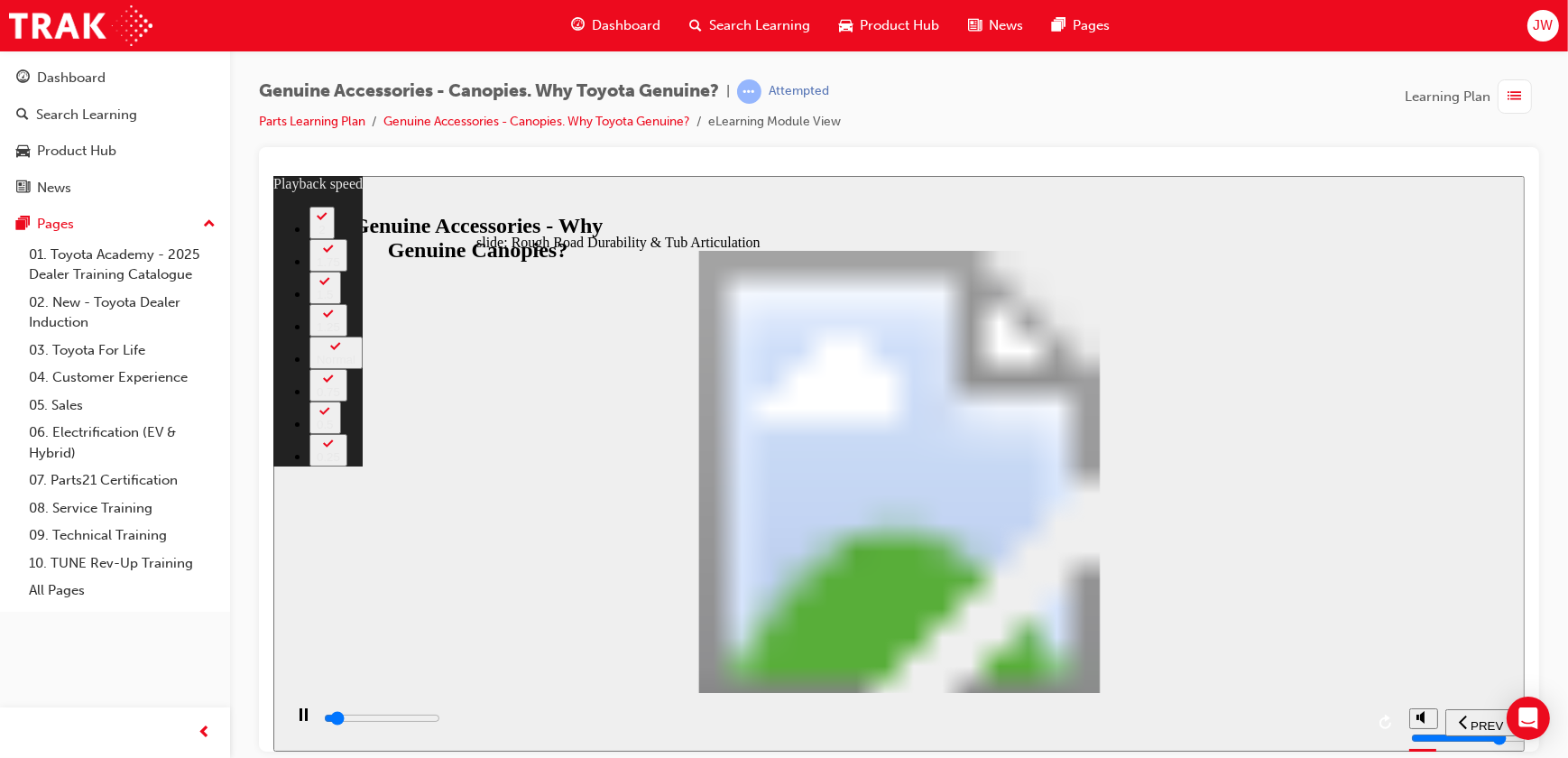
type input "1"
type input "2200"
type input "1"
type input "2200"
type input "1"
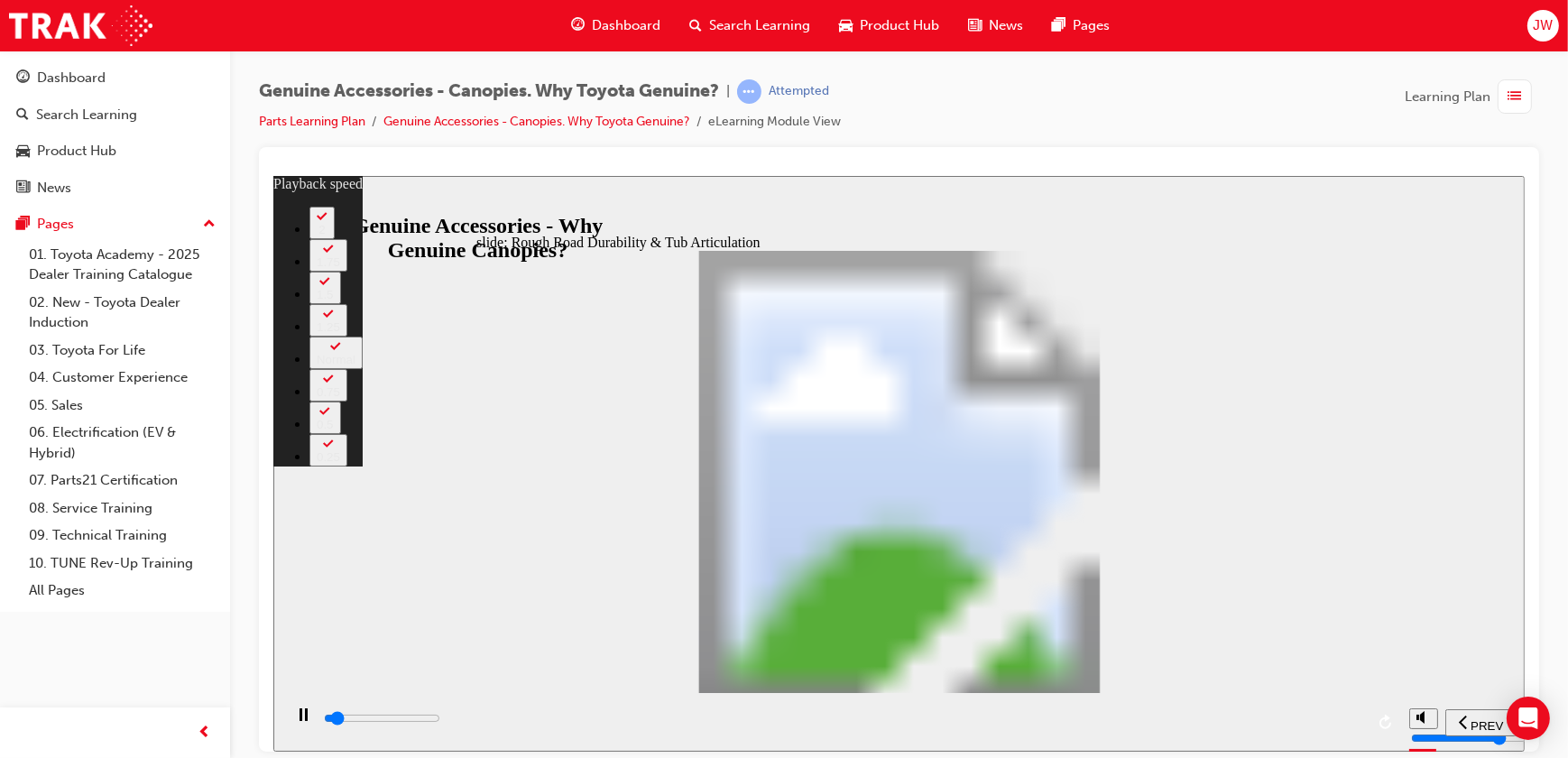
type input "2200"
type input "1"
type input "2200"
type input "1"
type input "2200"
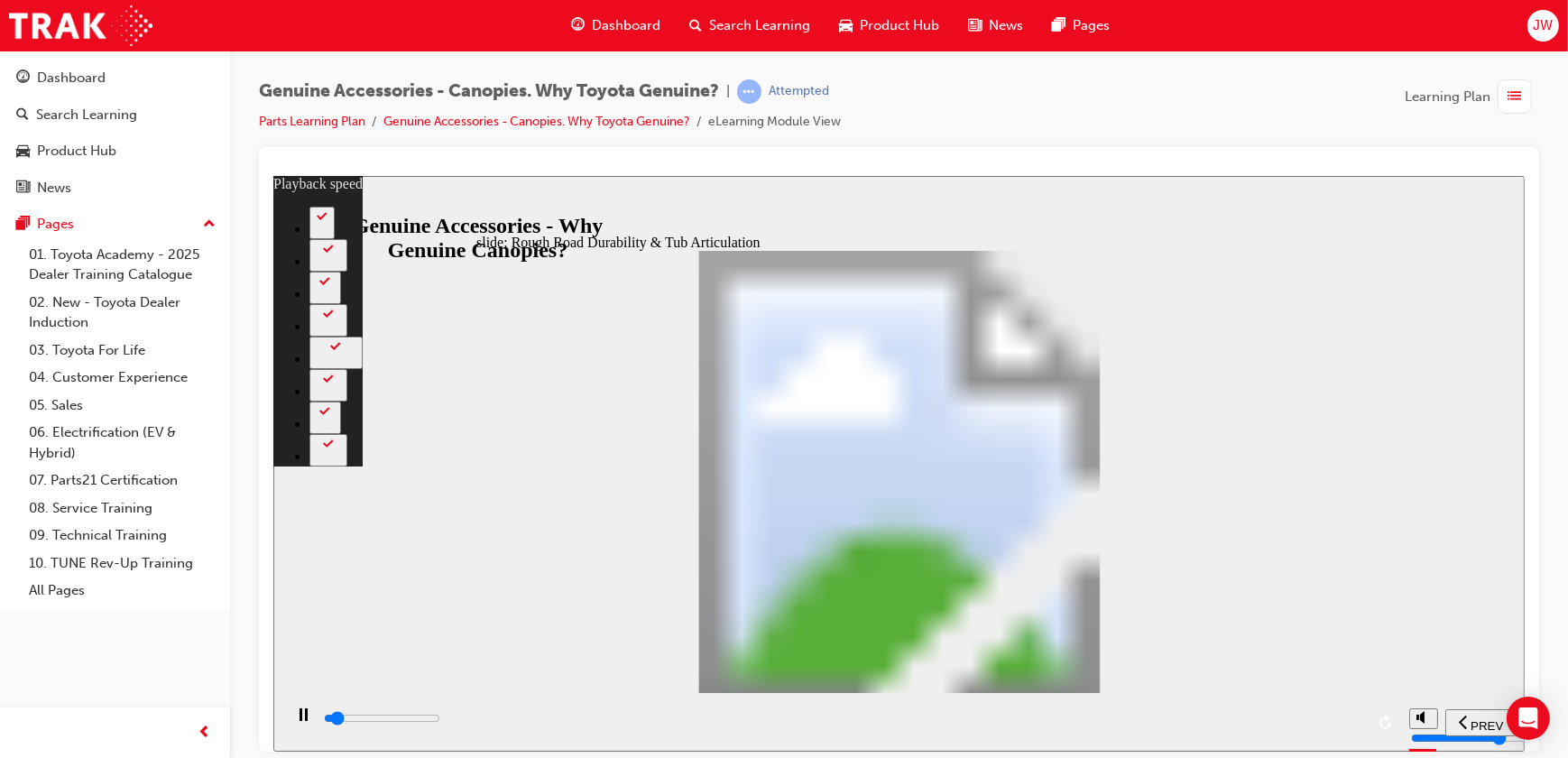
type input "1"
type input "2300"
type input "1"
type input "2300"
type input "1"
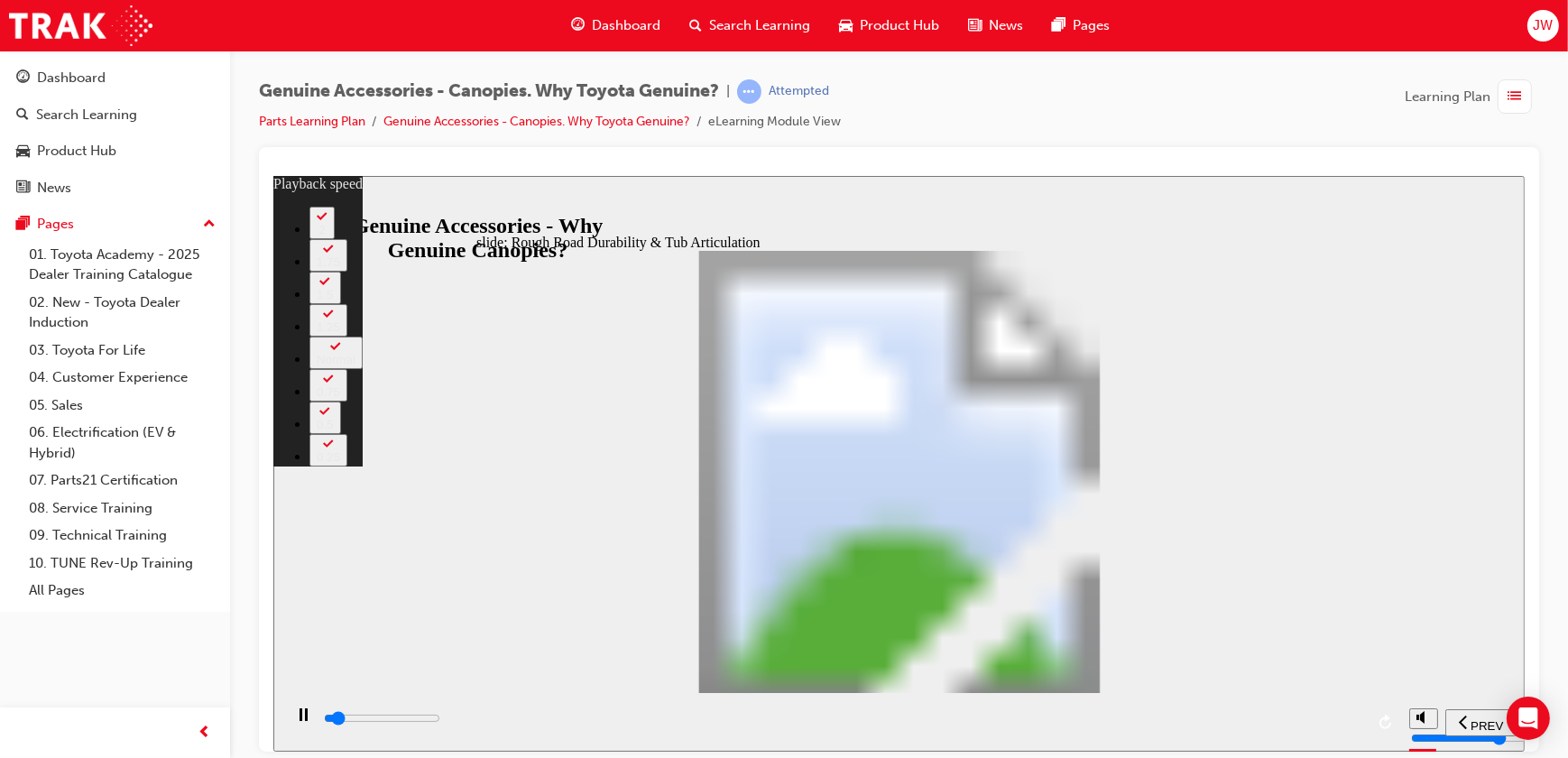
type input "2400"
type input "1"
type input "2600"
type input "2"
type input "2900"
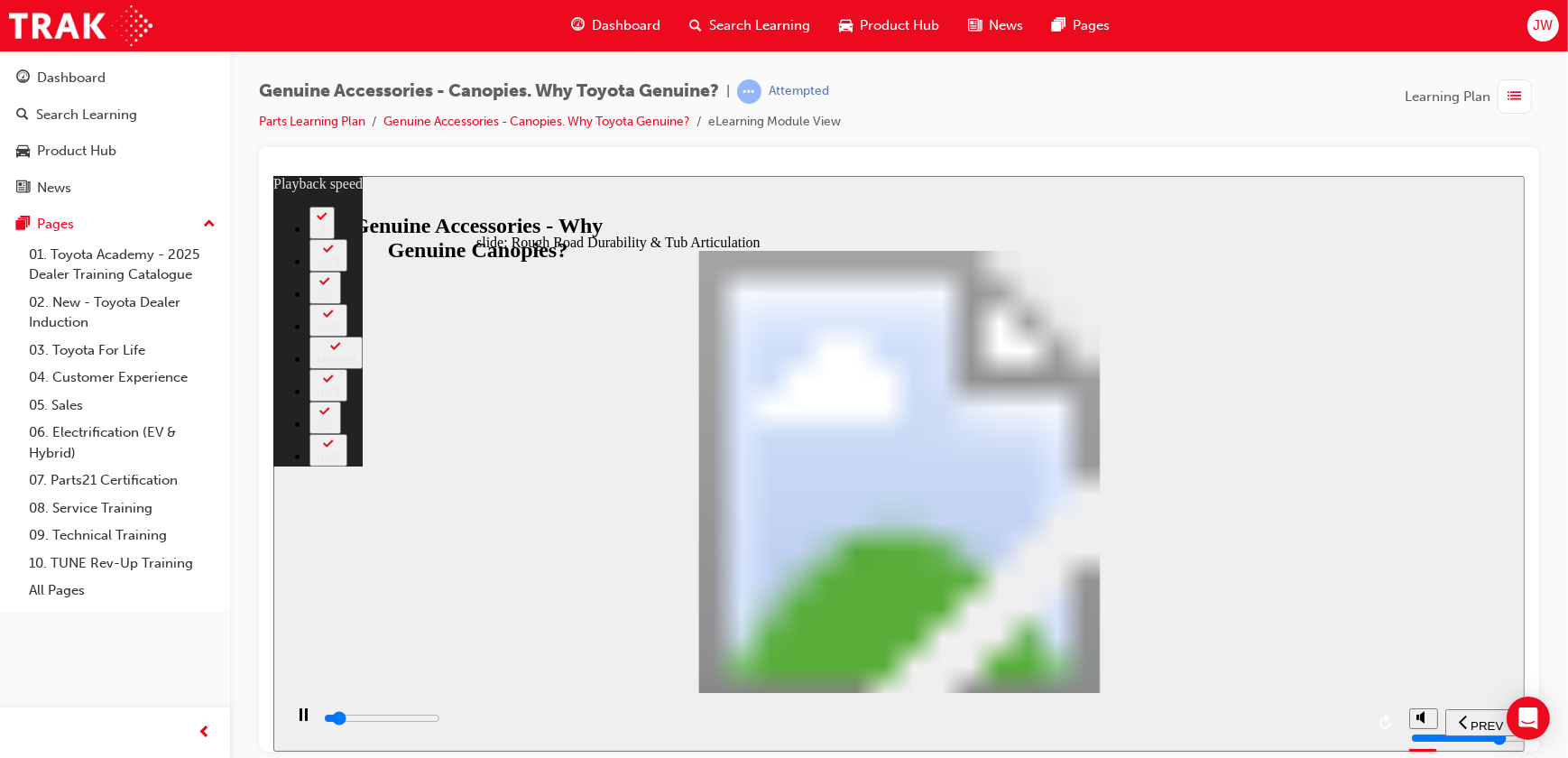
type input "2"
type input "3100"
type input "2"
type input "3400"
type input "2"
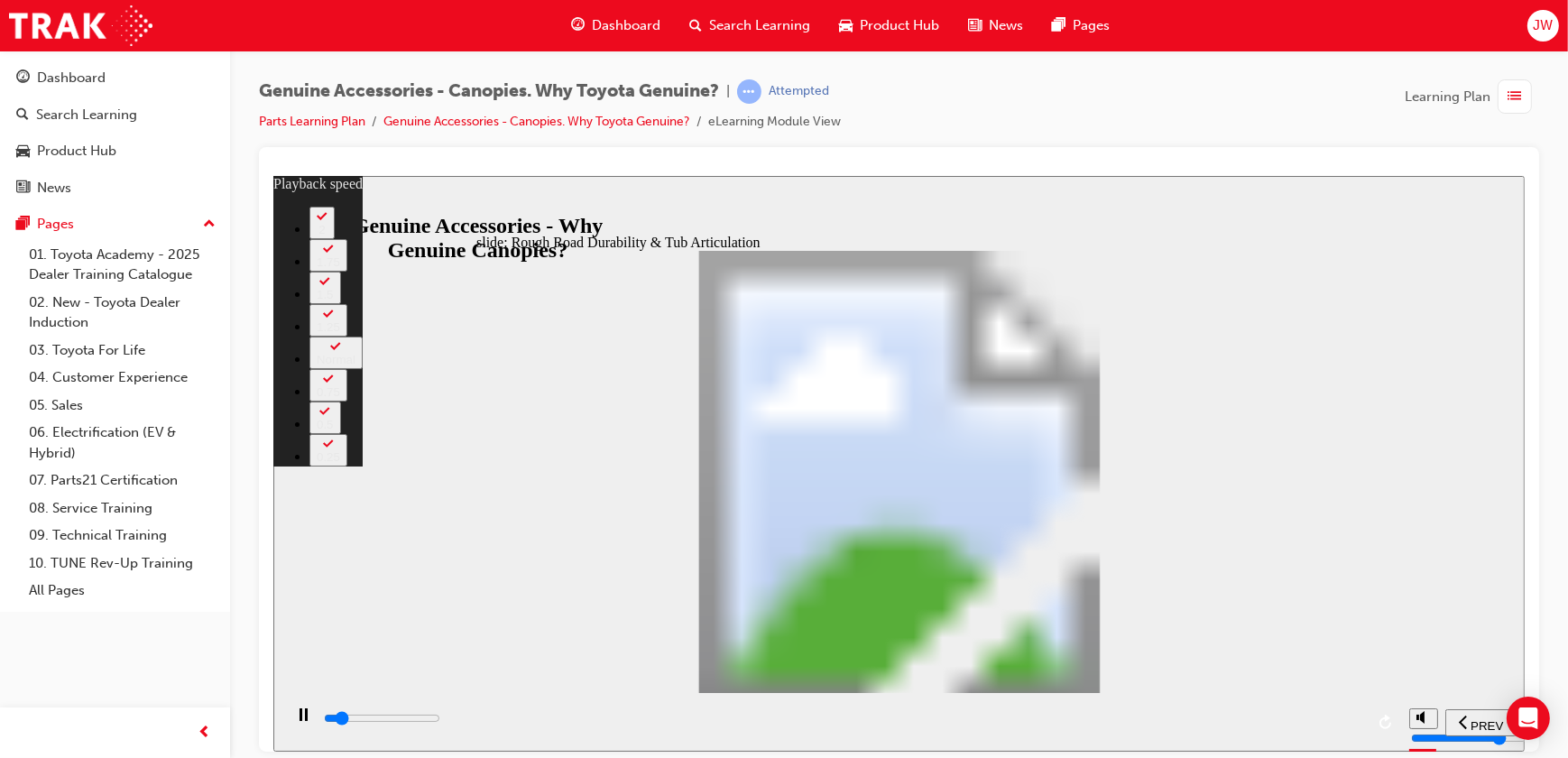
type input "3700"
type input "3"
type input "3900"
type input "3"
type input "4200"
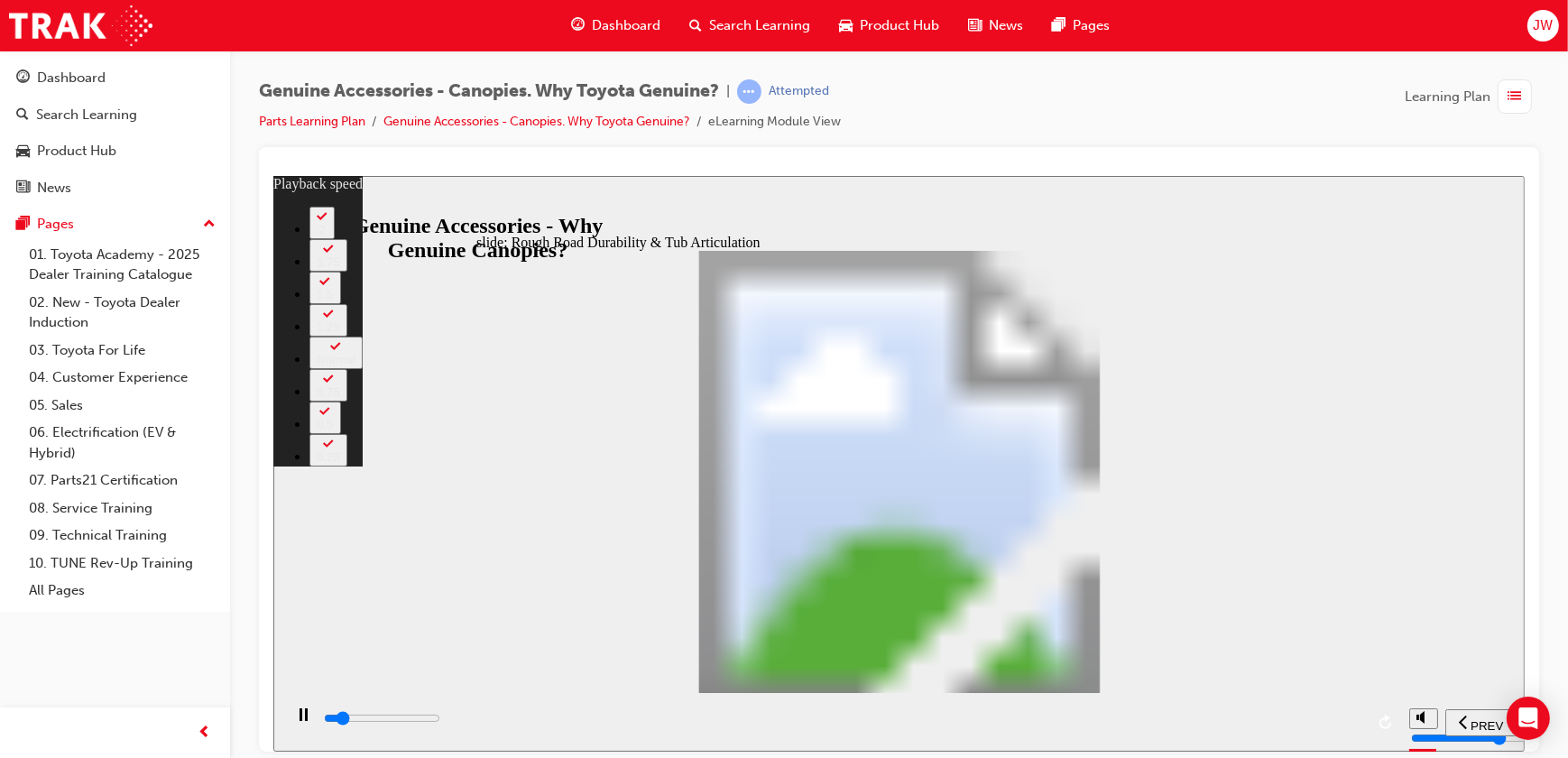
type input "3"
type input "4500"
type input "3"
type input "4700"
type input "4"
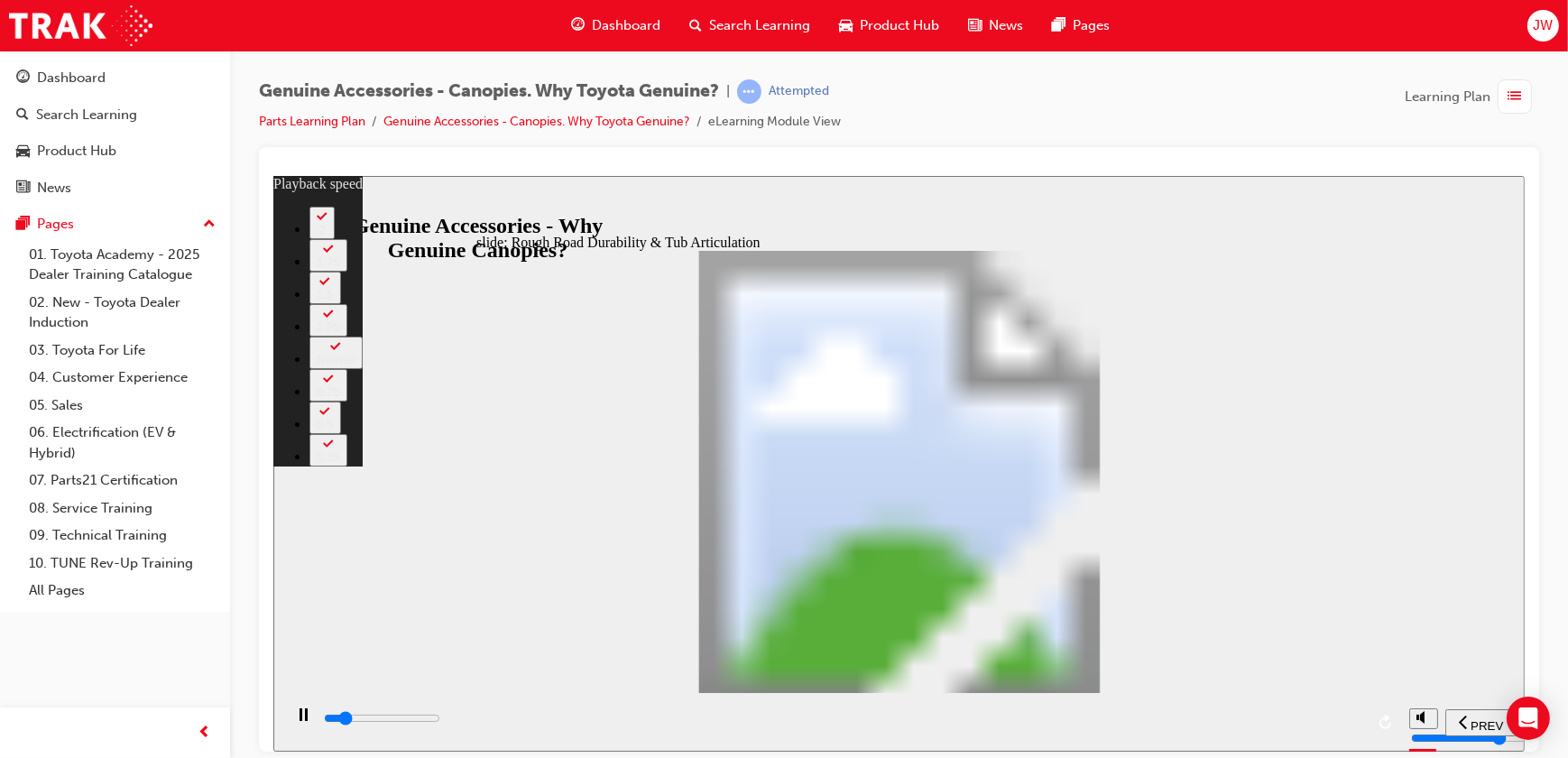
type input "5000"
type input "4"
type input "5300"
type input "4"
type input "5500"
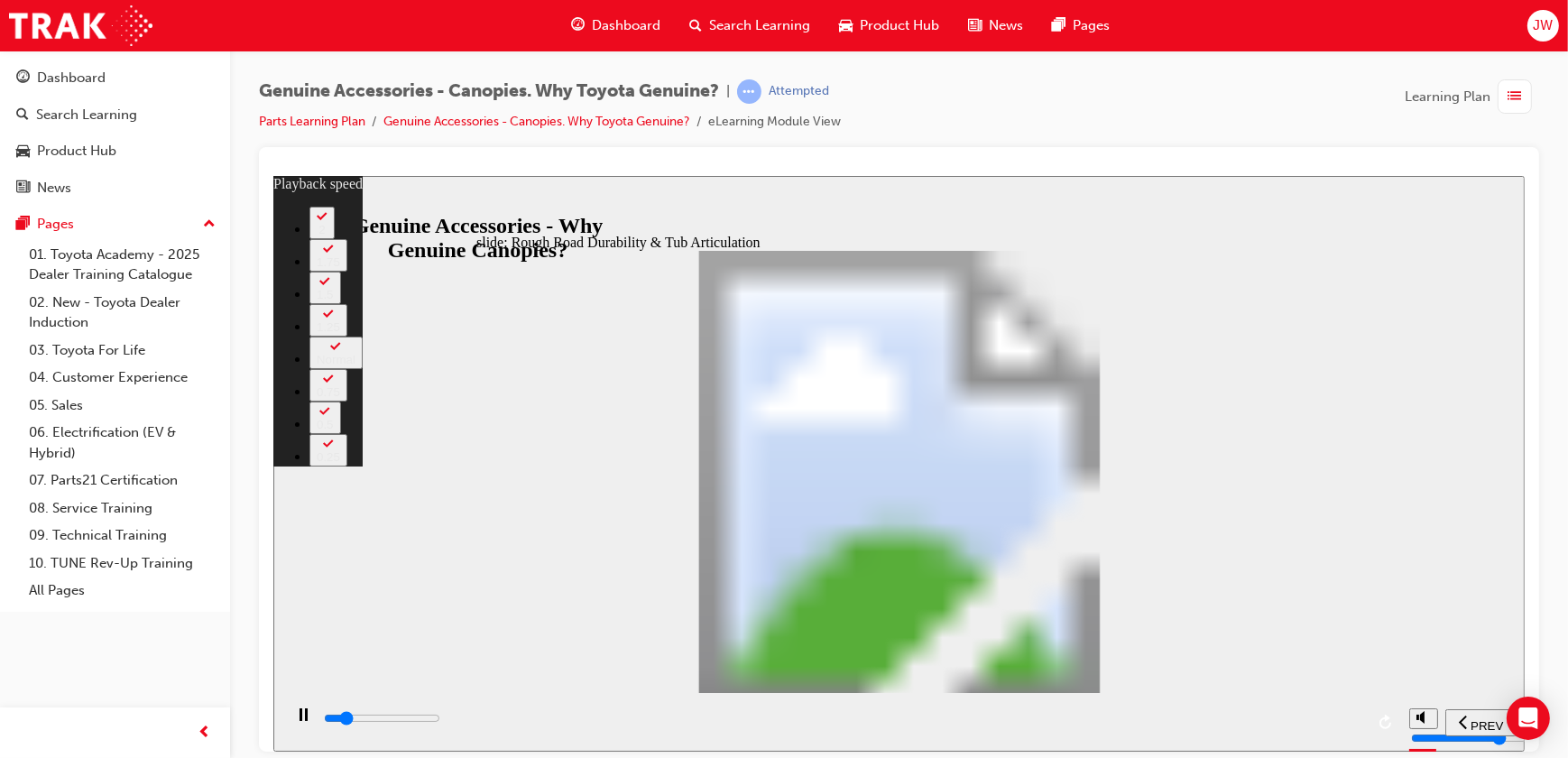
type input "4"
type input "5600"
type input "4"
type input "5800"
type input "5"
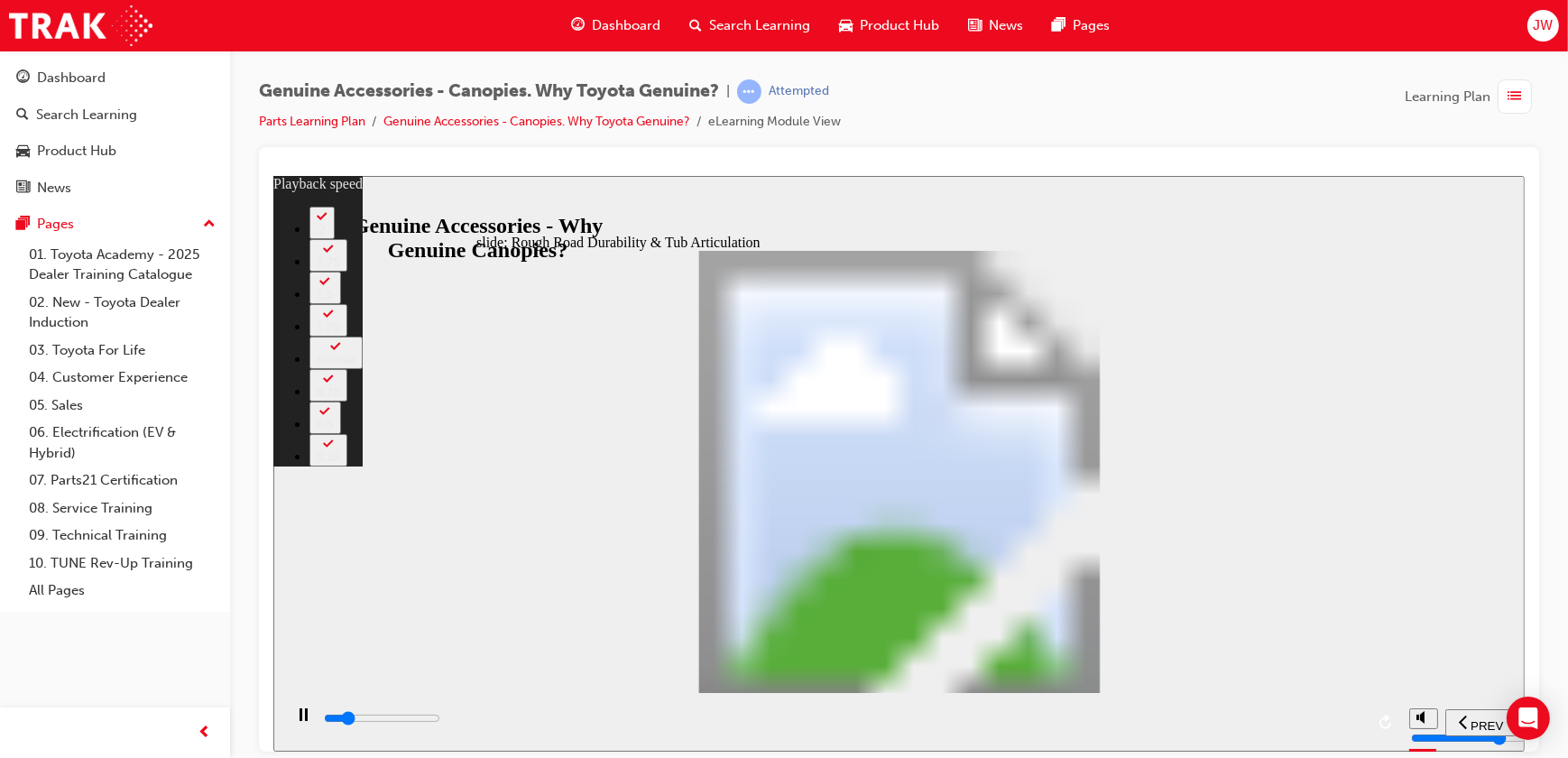
type input "6100"
type input "5"
type input "6300"
type input "5"
type input "6600"
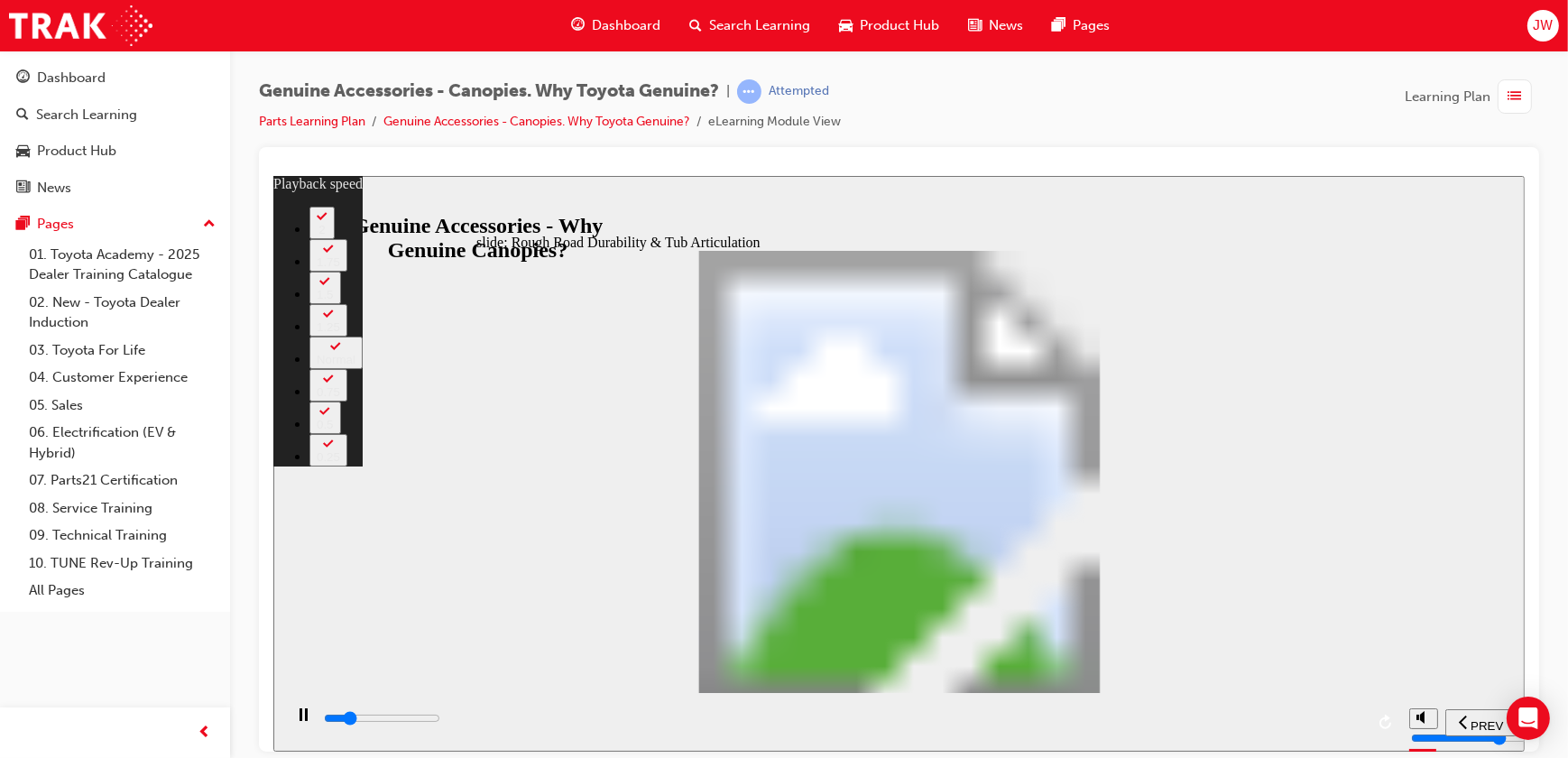
type input "6"
type input "6900"
type input "6"
type input "7100"
type input "6"
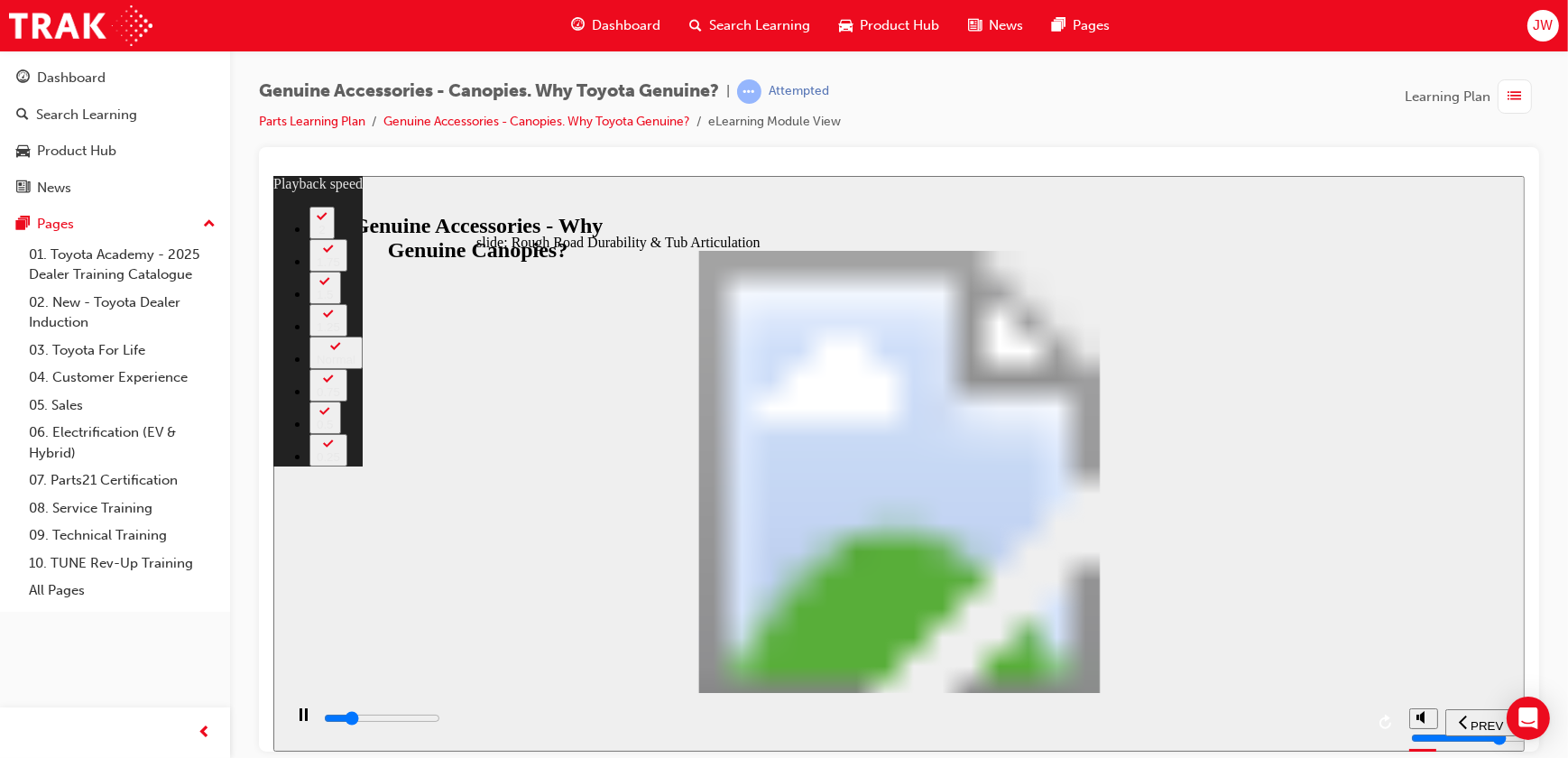
type input "7400"
type input "6"
type input "7700"
type input "7"
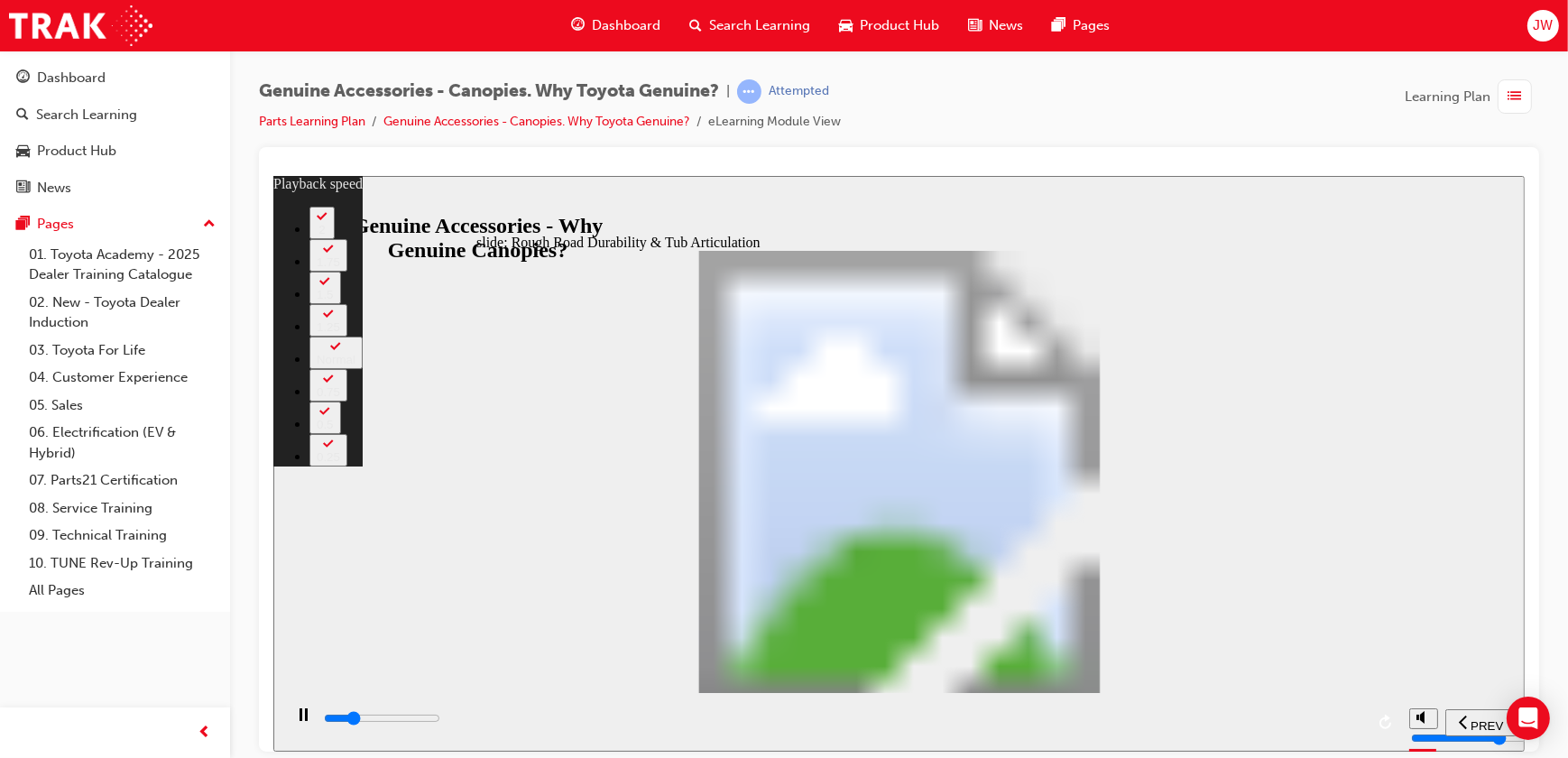
type input "7900"
type input "7"
type input "8200"
type input "7"
type input "8500"
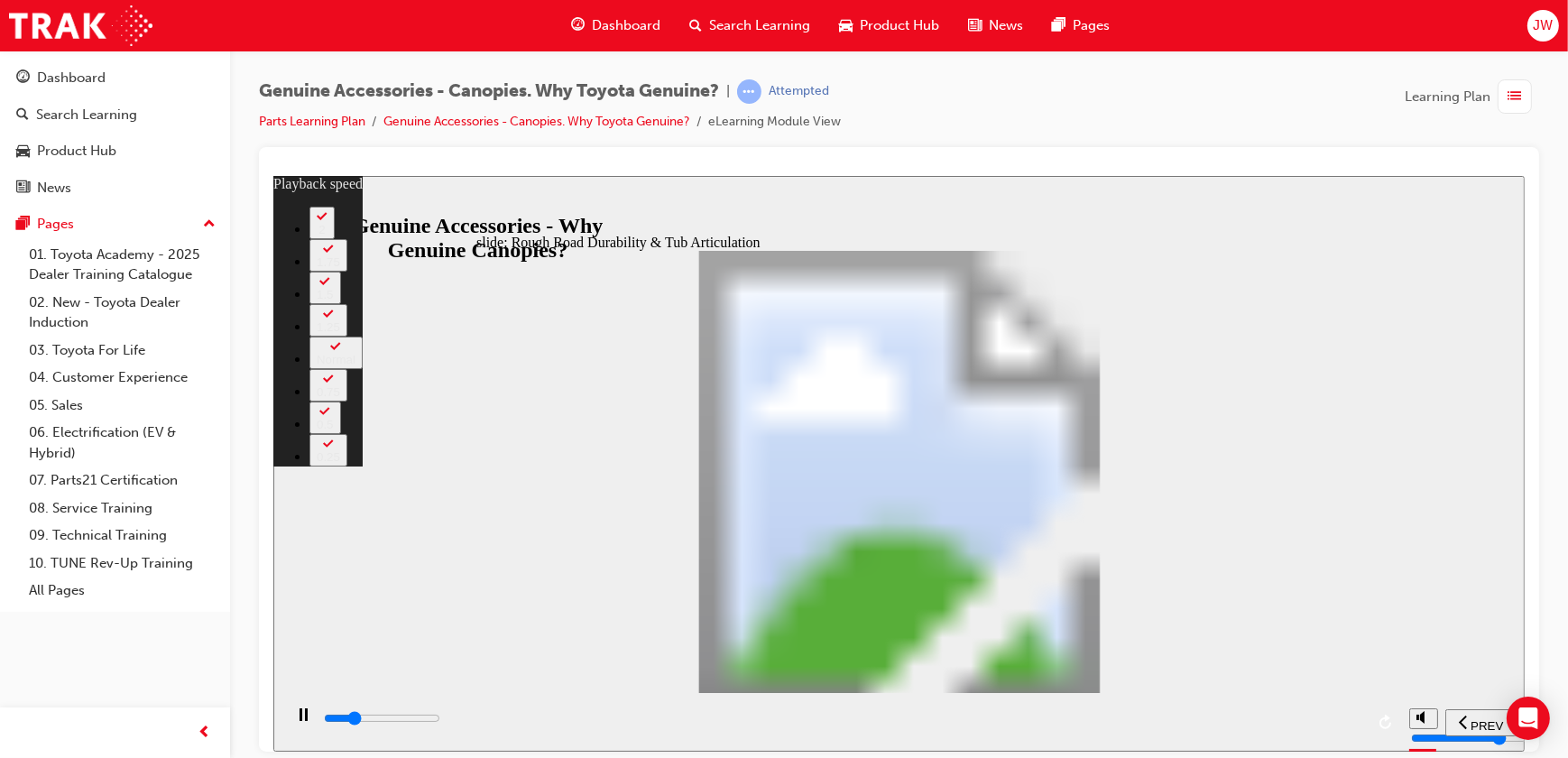
type input "7"
type input "8700"
type input "8"
type input "9000"
type input "8"
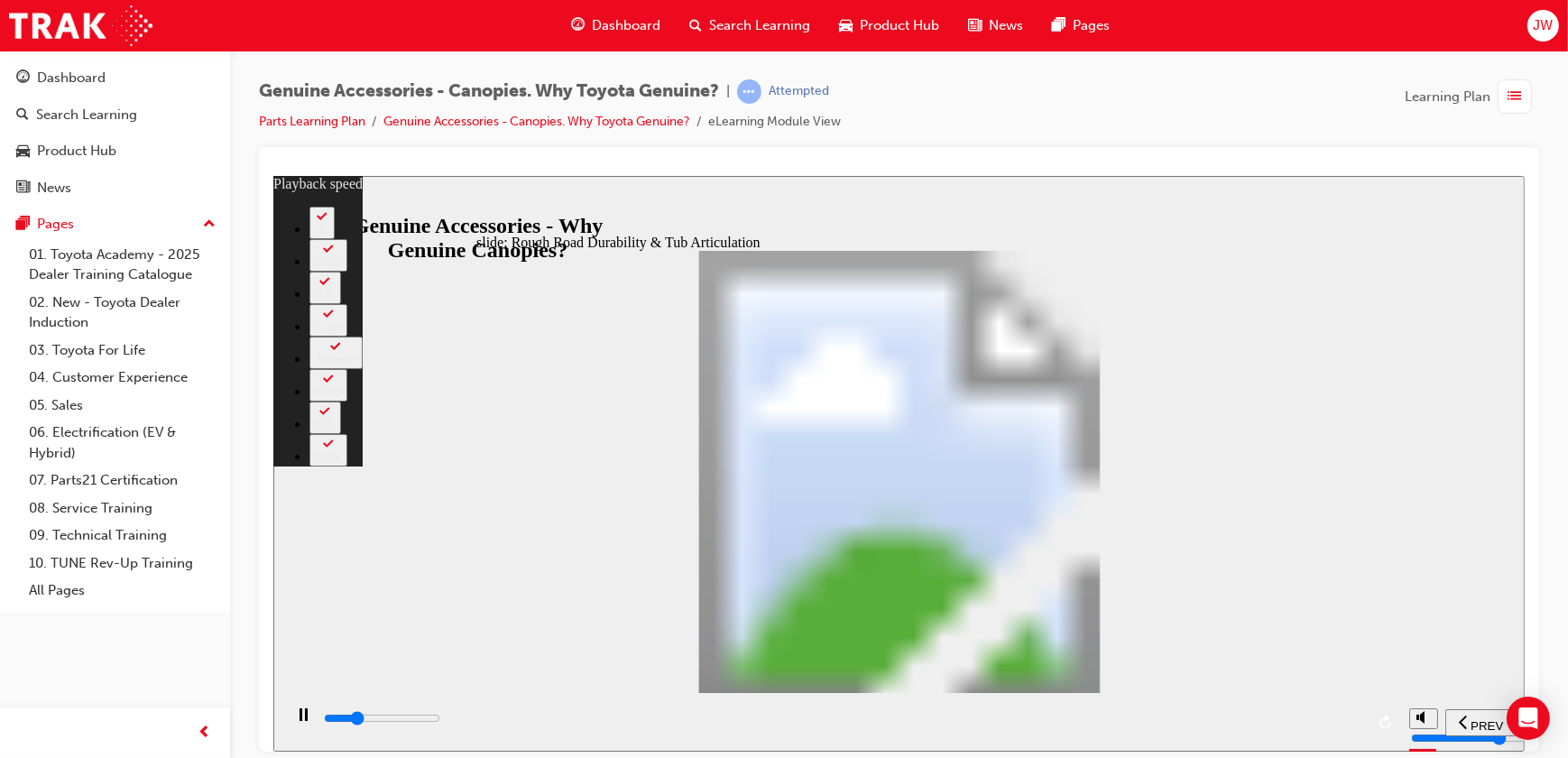
type input "9300"
type input "8"
type input "9500"
type input "8"
type input "9800"
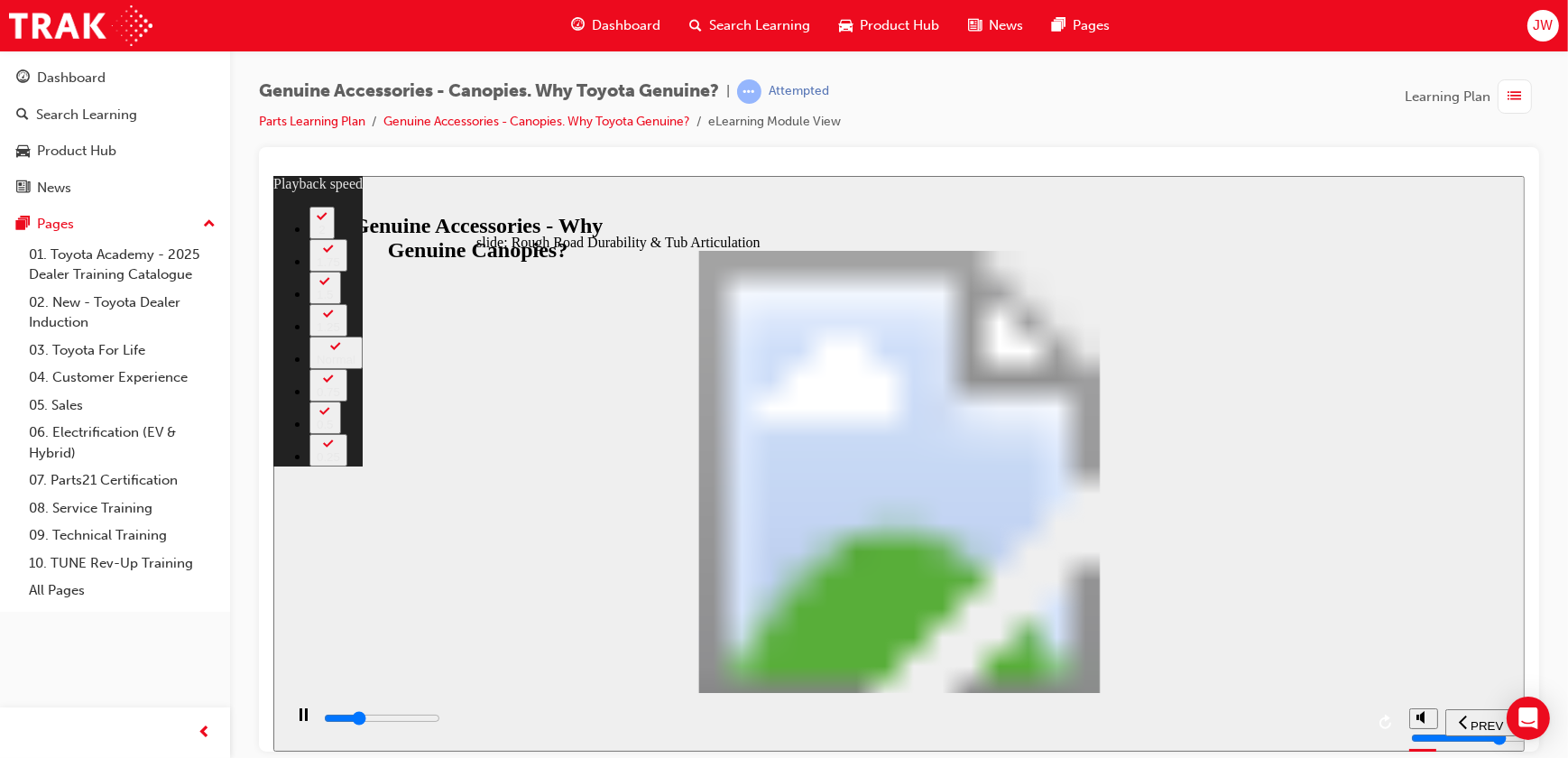
type input "9"
type input "10000"
type input "9"
type input "10100"
type input "9"
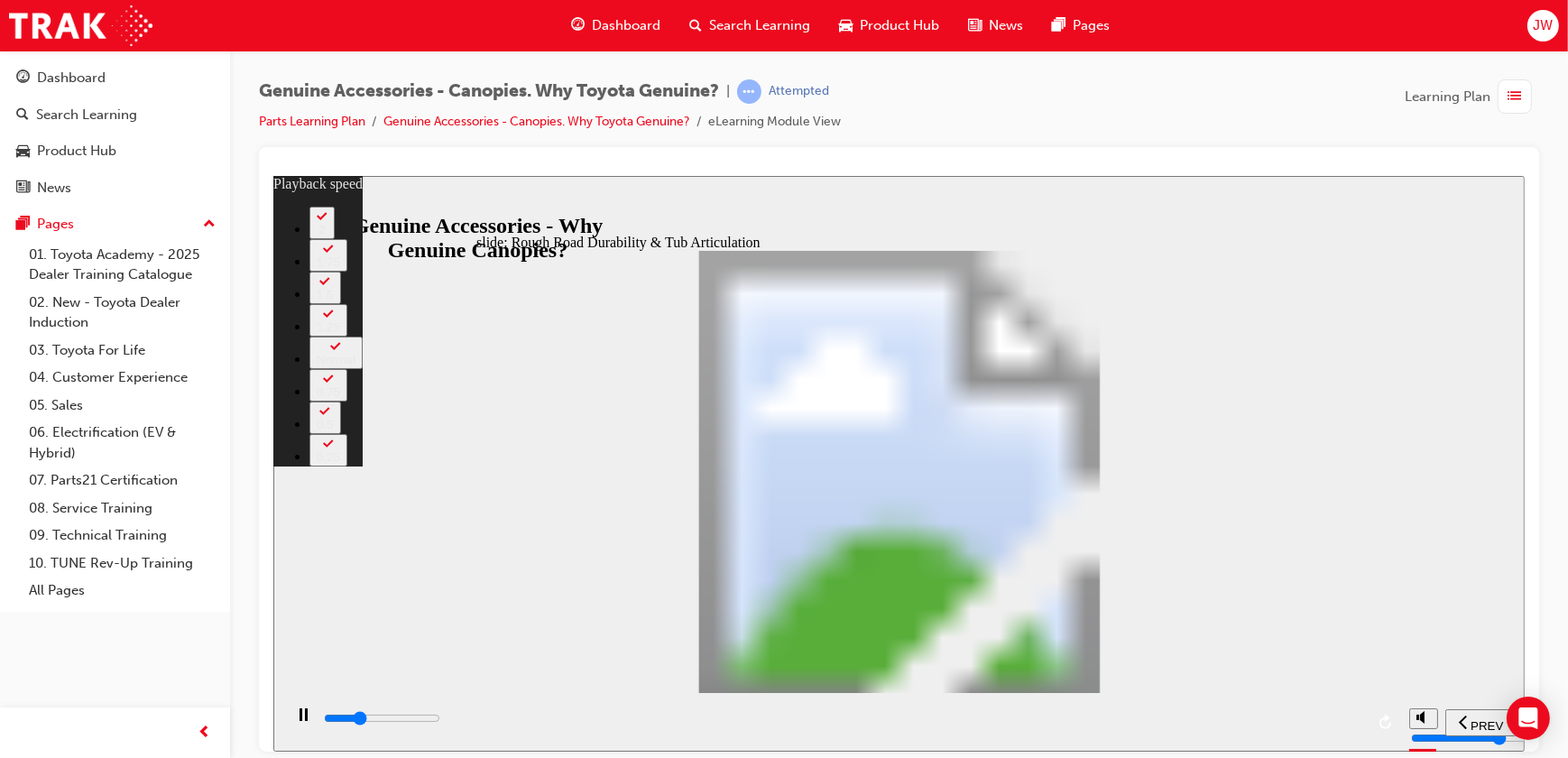
type input "10300"
type input "9"
type input "10600"
type input "10"
type input "10800"
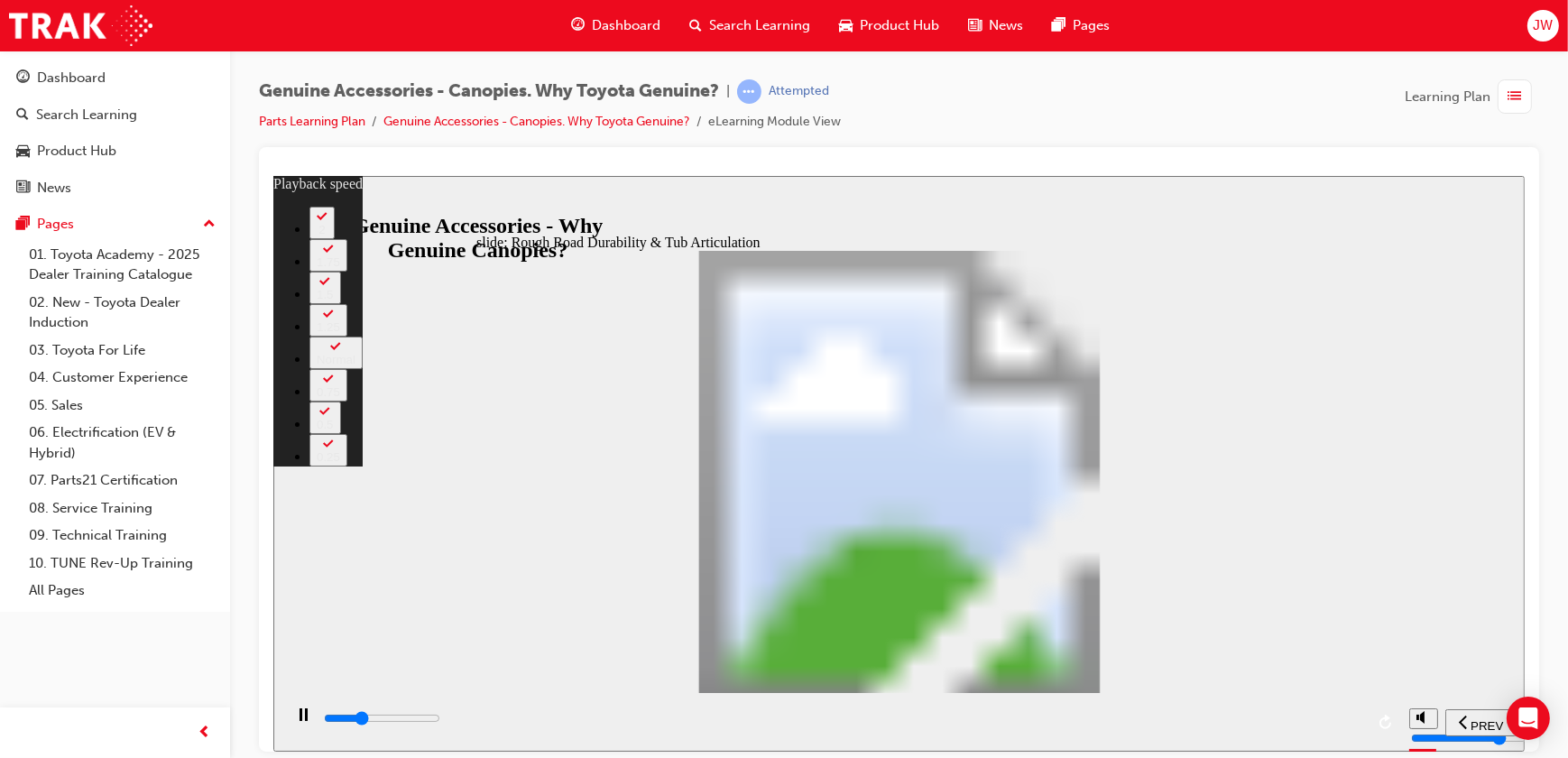
type input "10"
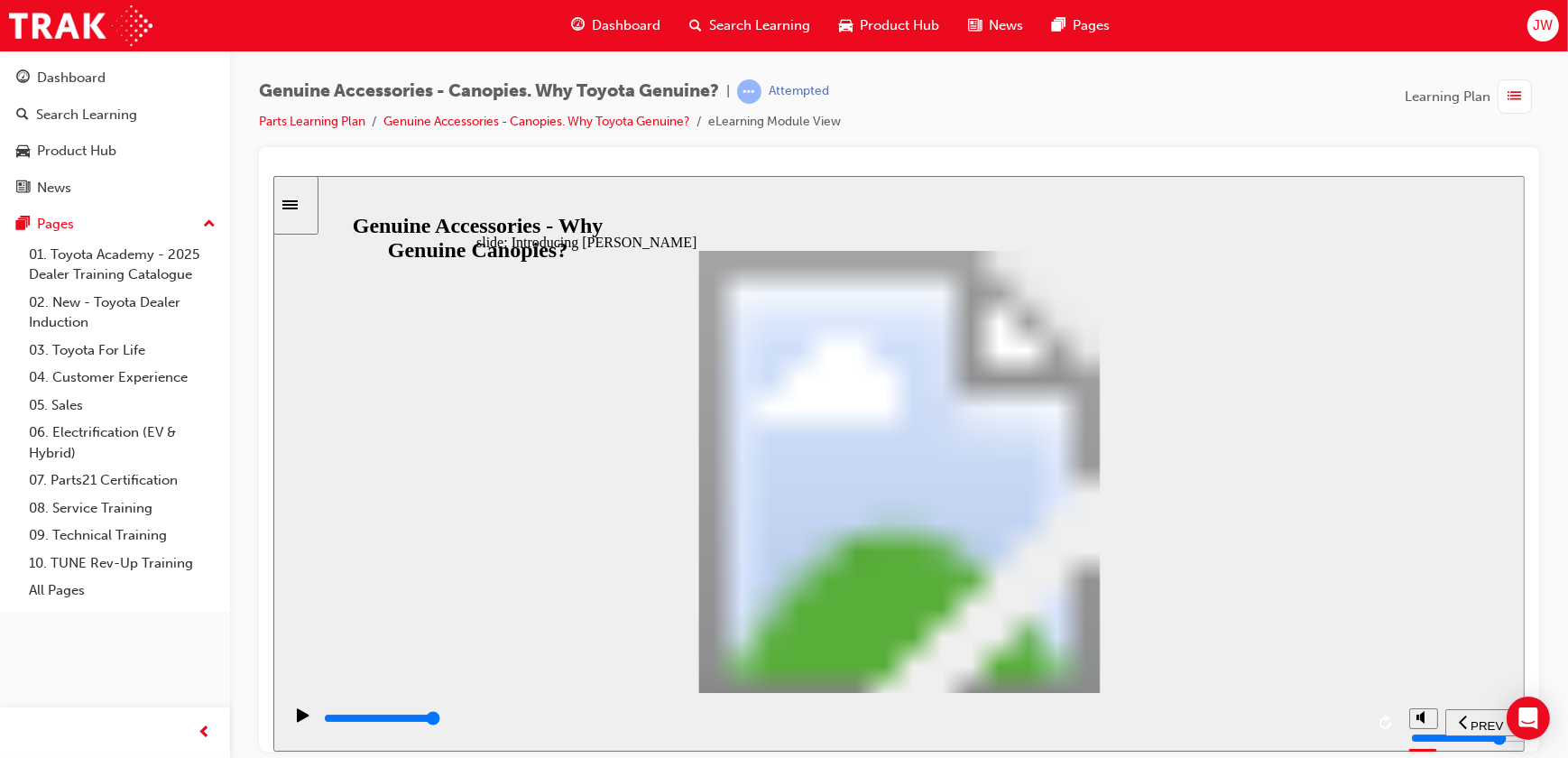
drag, startPoint x: 892, startPoint y: 509, endPoint x: 890, endPoint y: 522, distance: 13.2
